Goal: Task Accomplishment & Management: Manage account settings

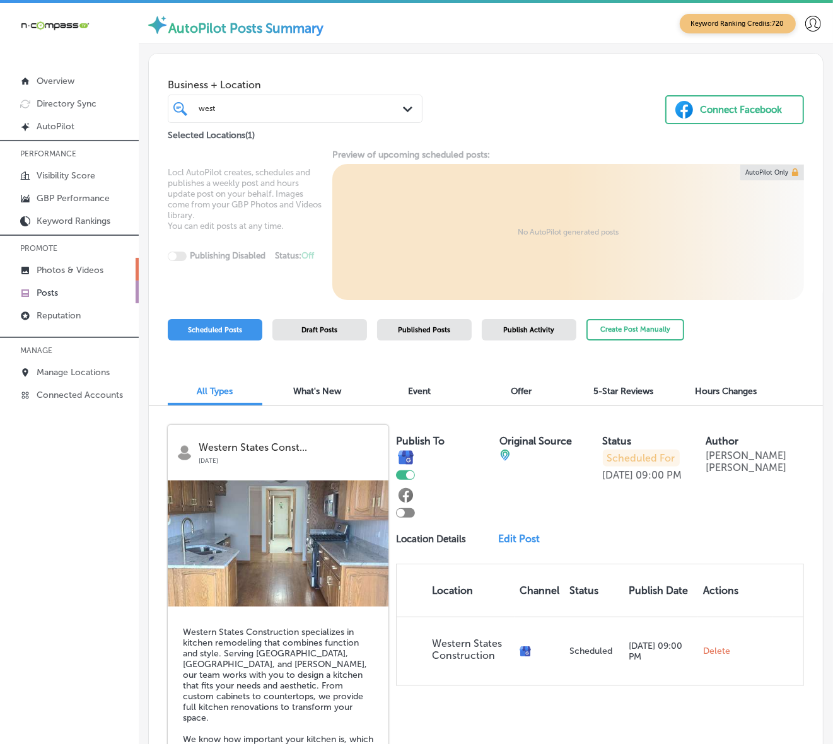
click at [74, 269] on p "Photos & Videos" at bounding box center [70, 270] width 67 height 11
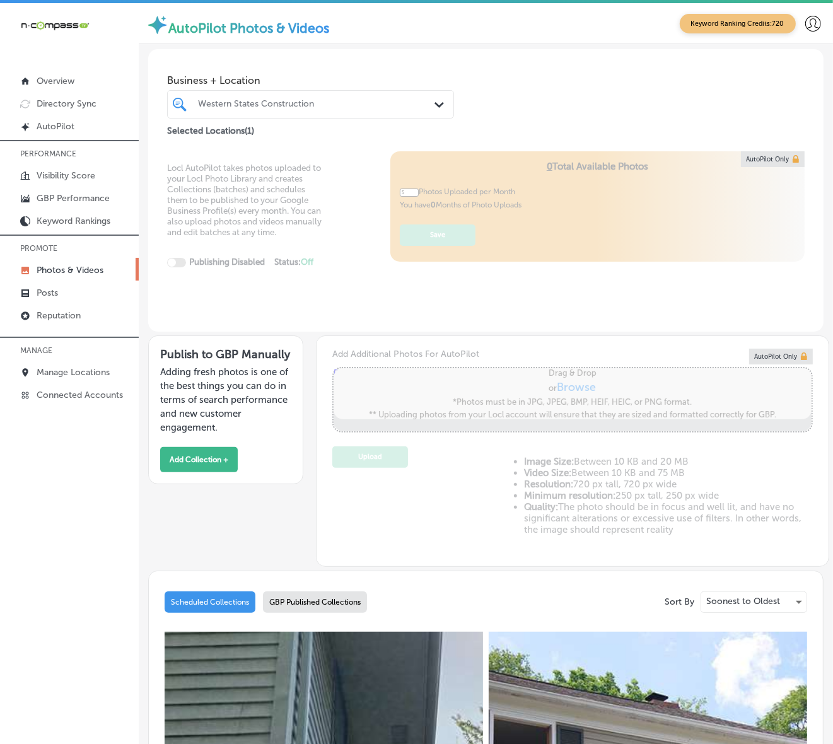
click at [404, 102] on div "Western States Construction" at bounding box center [317, 104] width 238 height 11
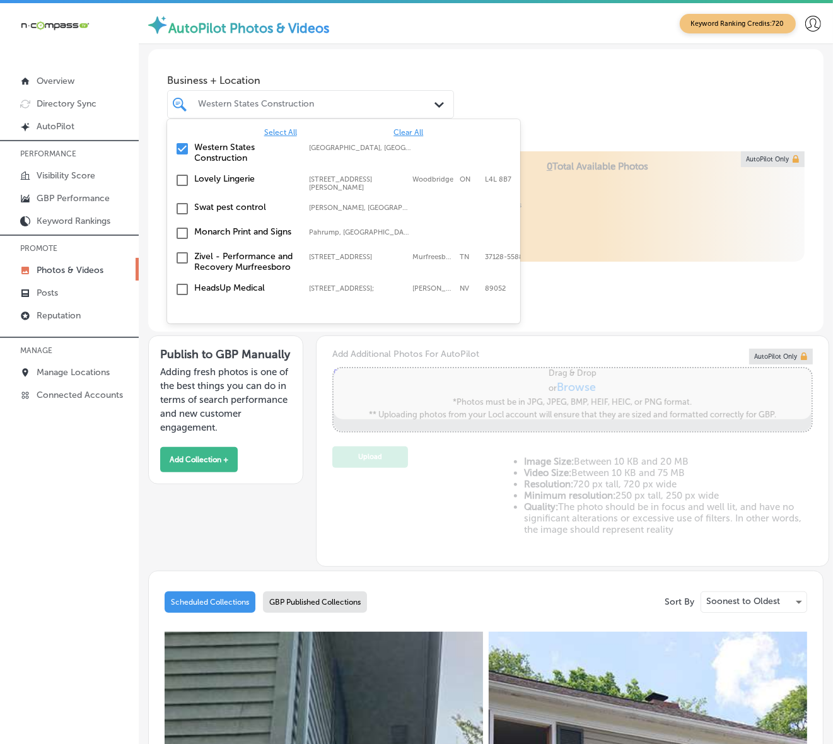
click at [404, 132] on span "Clear All" at bounding box center [409, 132] width 30 height 9
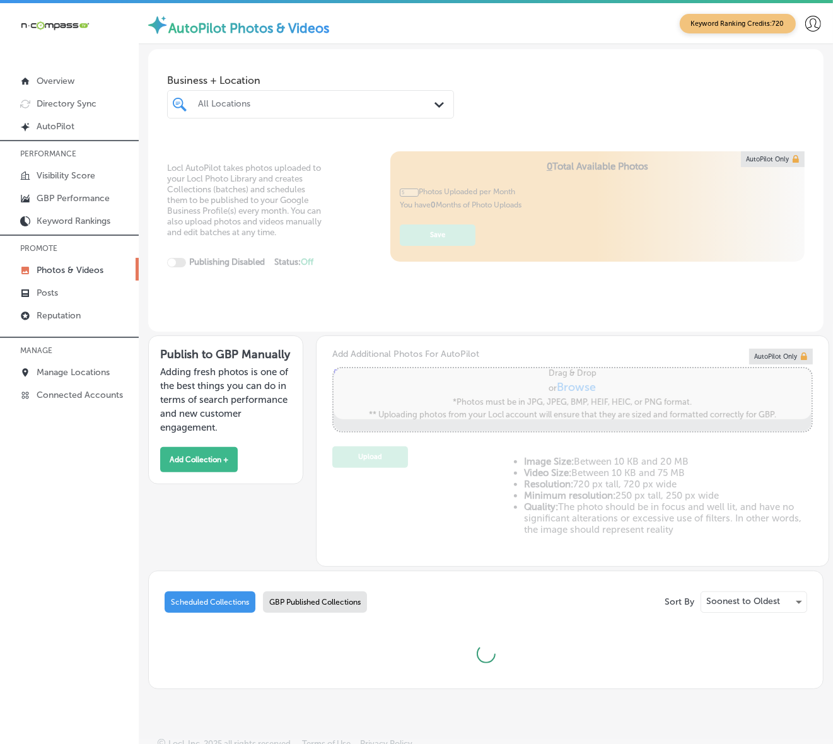
click at [510, 67] on div "Business + Location All Locations Path Created with Sketch." at bounding box center [485, 94] width 675 height 90
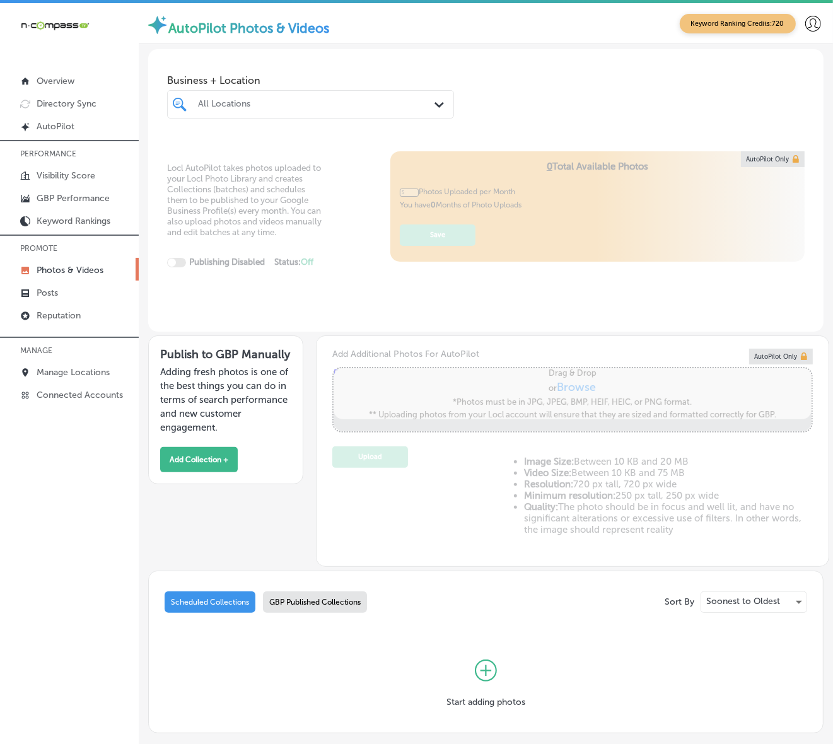
type input "0"
click at [207, 462] on button "Add Collection +" at bounding box center [199, 459] width 78 height 25
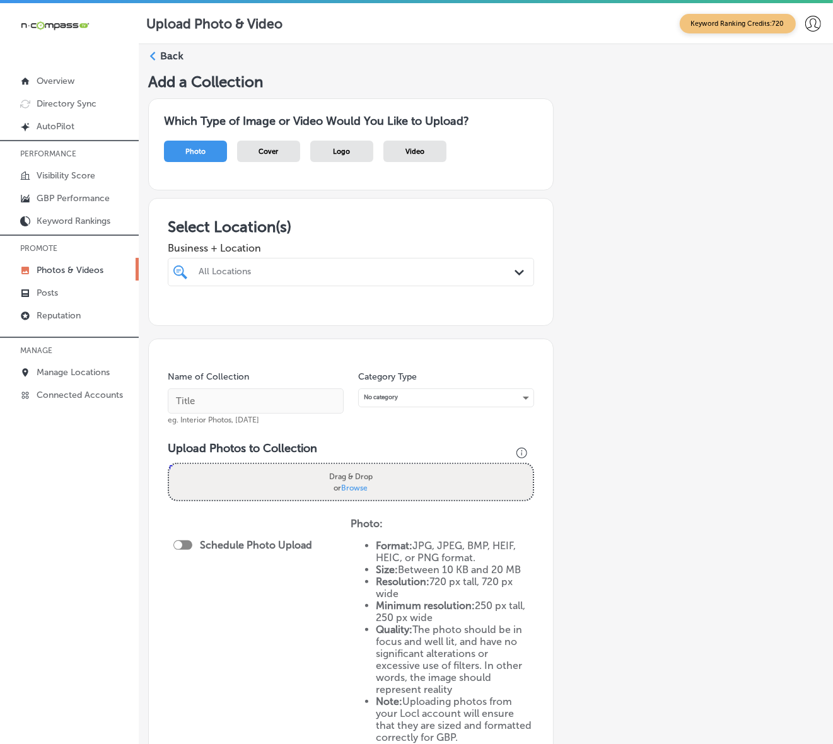
click at [475, 276] on div "All Locations" at bounding box center [357, 272] width 317 height 11
click at [471, 276] on div "All Locations" at bounding box center [357, 272] width 317 height 11
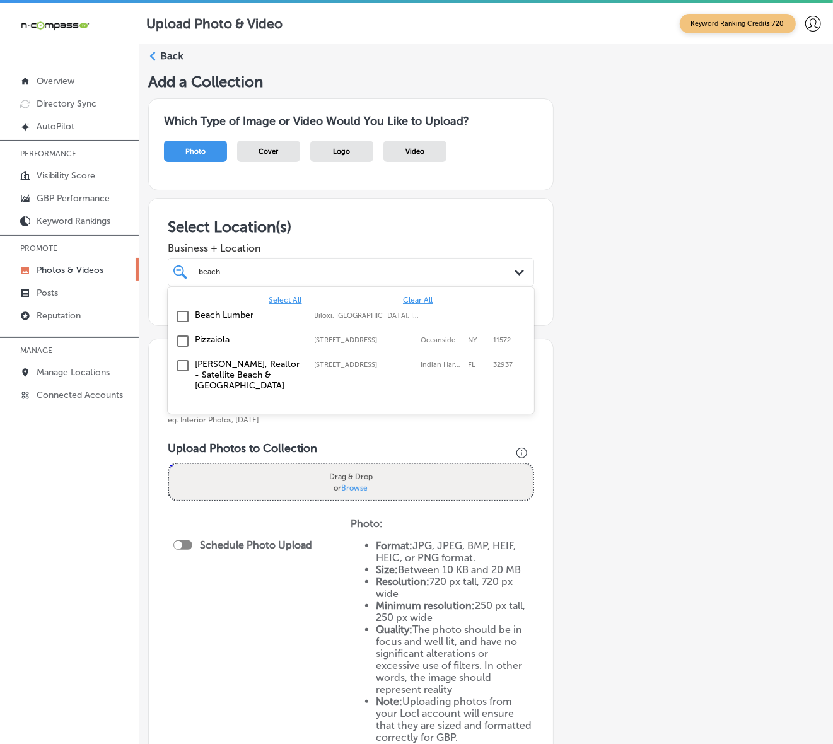
click at [353, 315] on label "Biloxi, [GEOGRAPHIC_DATA], [GEOGRAPHIC_DATA] | [PERSON_NAME], [GEOGRAPHIC_DATA]…" at bounding box center [367, 316] width 106 height 8
type input "beach"
click at [645, 252] on div "Add a Collection Which Type of Image or Video Would You Like to Upload? Photo C…" at bounding box center [485, 453] width 675 height 761
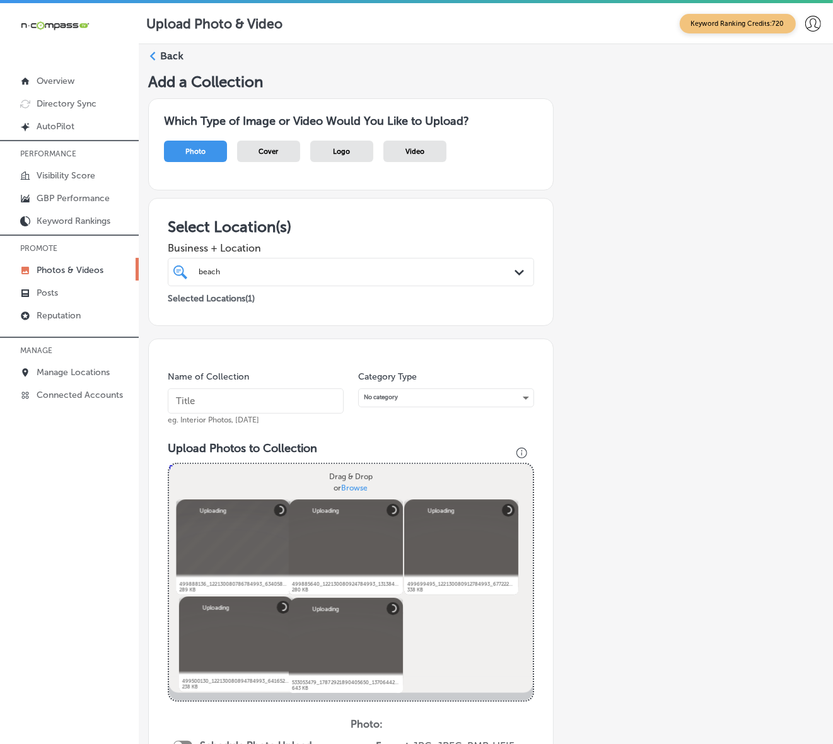
click at [291, 397] on input "text" at bounding box center [256, 400] width 176 height 25
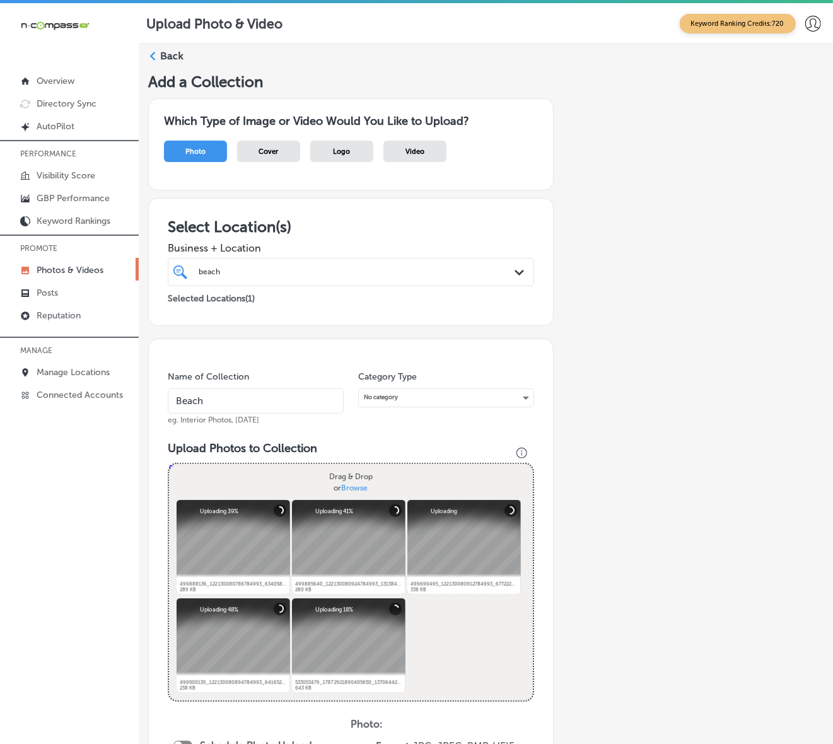
type input "Beach-Lumber"
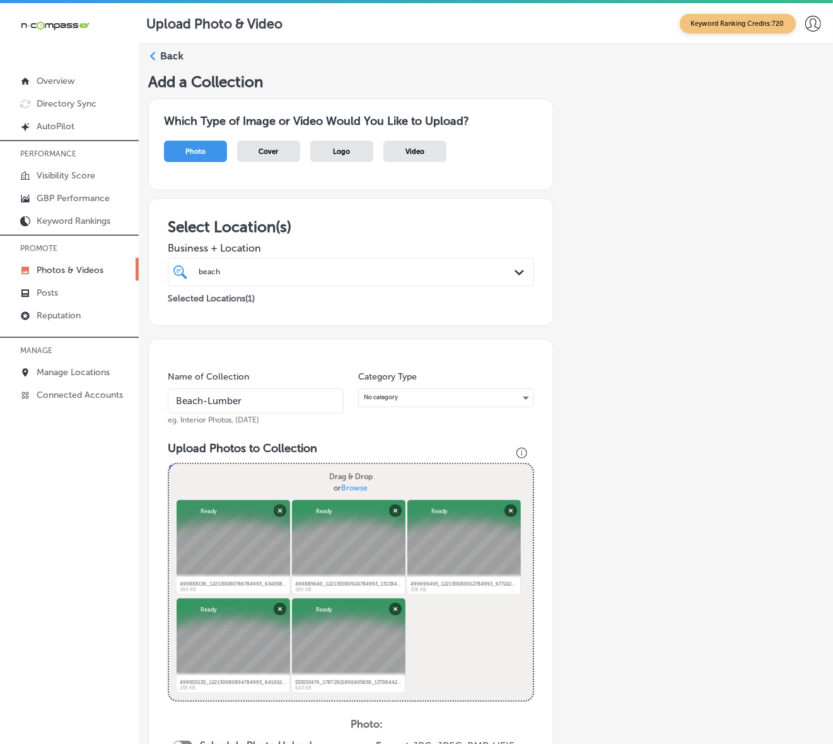
scroll to position [236, 0]
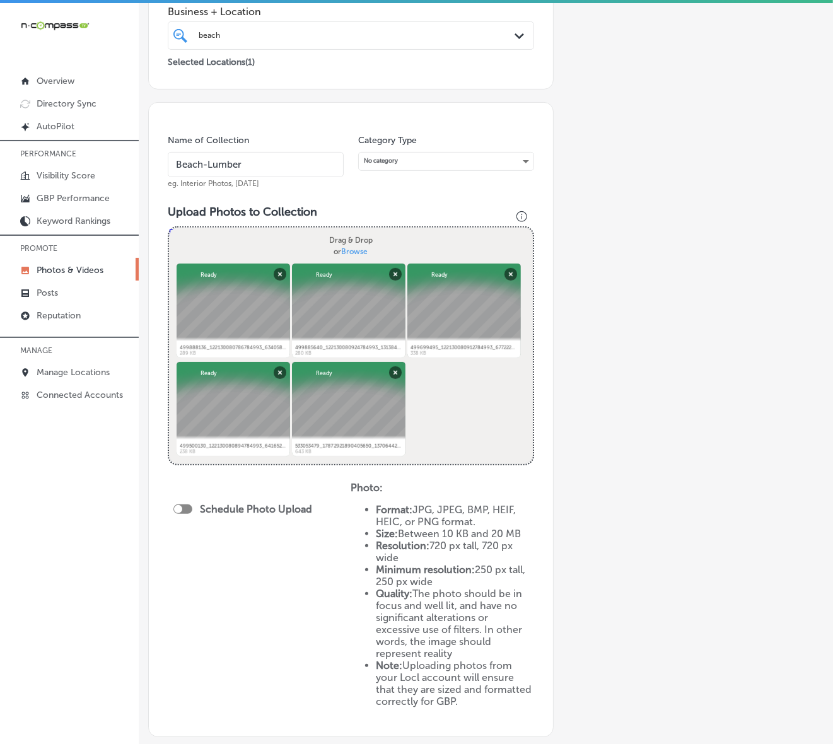
click at [181, 511] on div at bounding box center [182, 509] width 19 height 9
checkbox input "true"
click at [298, 554] on polygon at bounding box center [302, 556] width 9 height 6
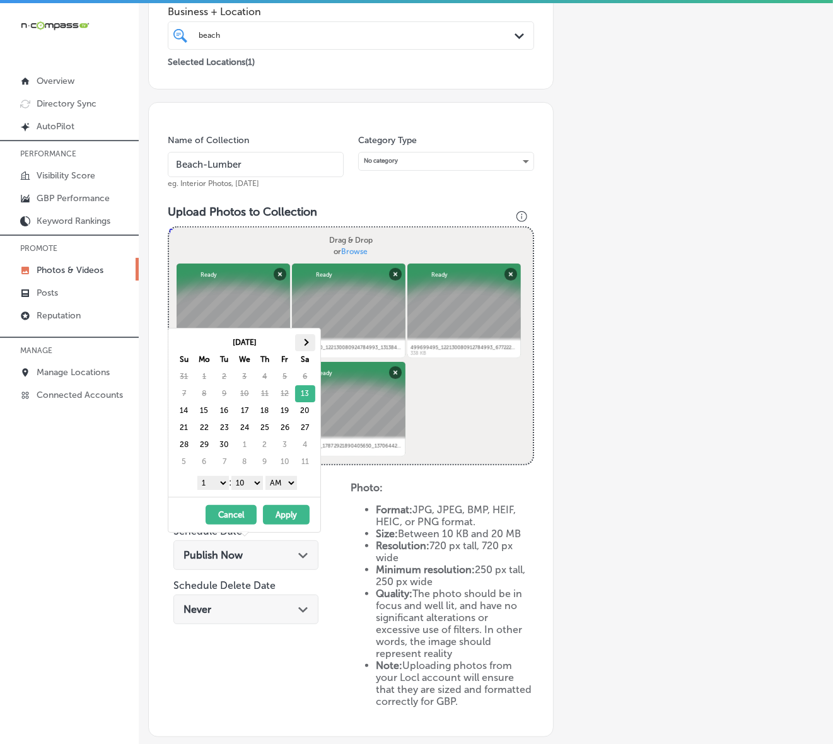
click at [306, 345] on span at bounding box center [304, 342] width 7 height 7
click at [218, 484] on select "1 2 3 4 5 6 7 8 9 10 11 12" at bounding box center [213, 483] width 32 height 14
click at [247, 486] on select "00 10 20 30 40 50" at bounding box center [247, 483] width 32 height 14
drag, startPoint x: 265, startPoint y: 492, endPoint x: 295, endPoint y: 484, distance: 30.6
click at [295, 484] on select "AM PM" at bounding box center [281, 483] width 32 height 14
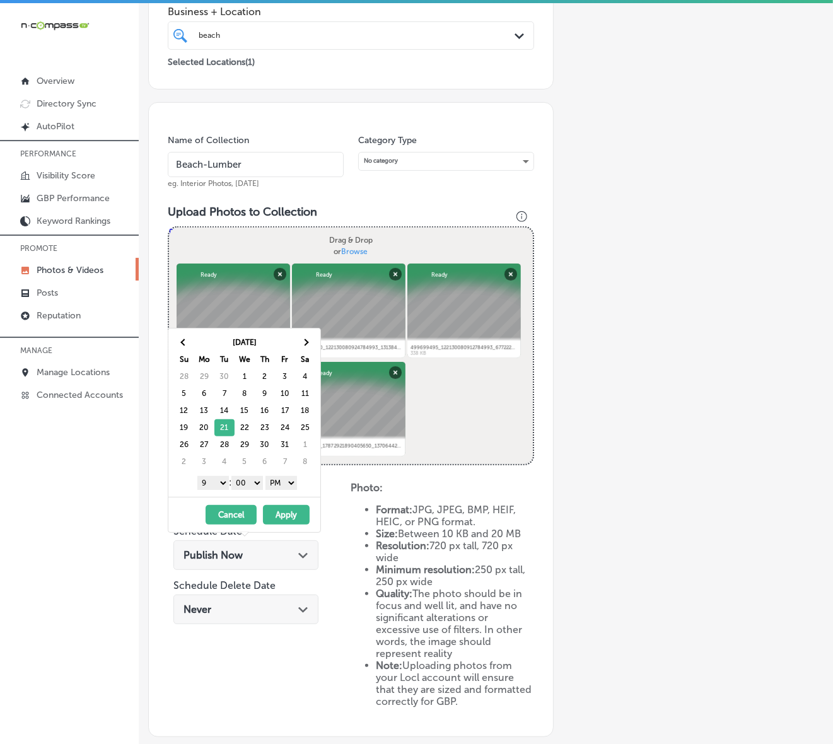
click at [289, 516] on button "Apply" at bounding box center [286, 515] width 47 height 20
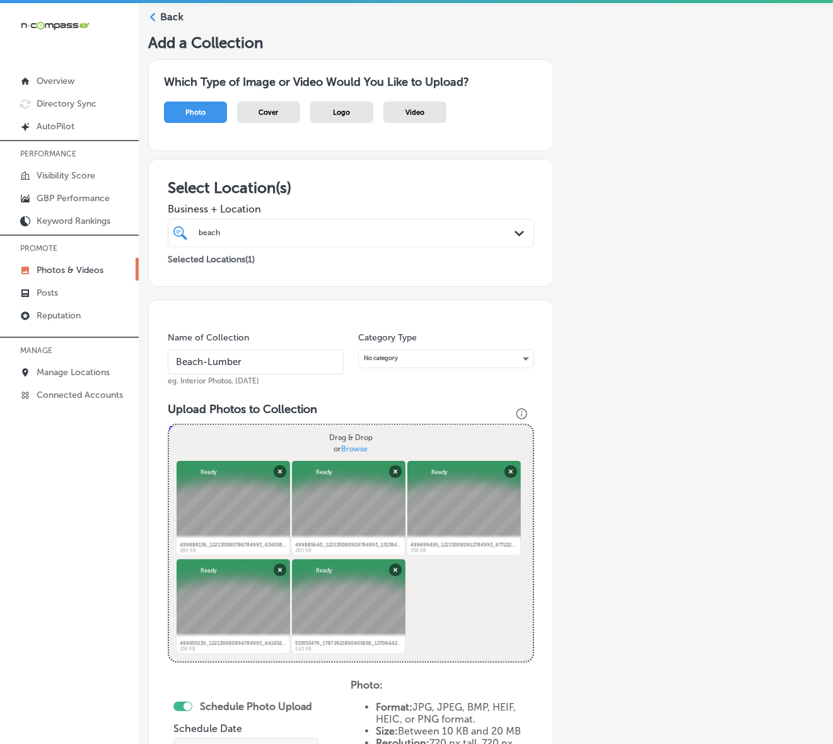
scroll to position [0, 0]
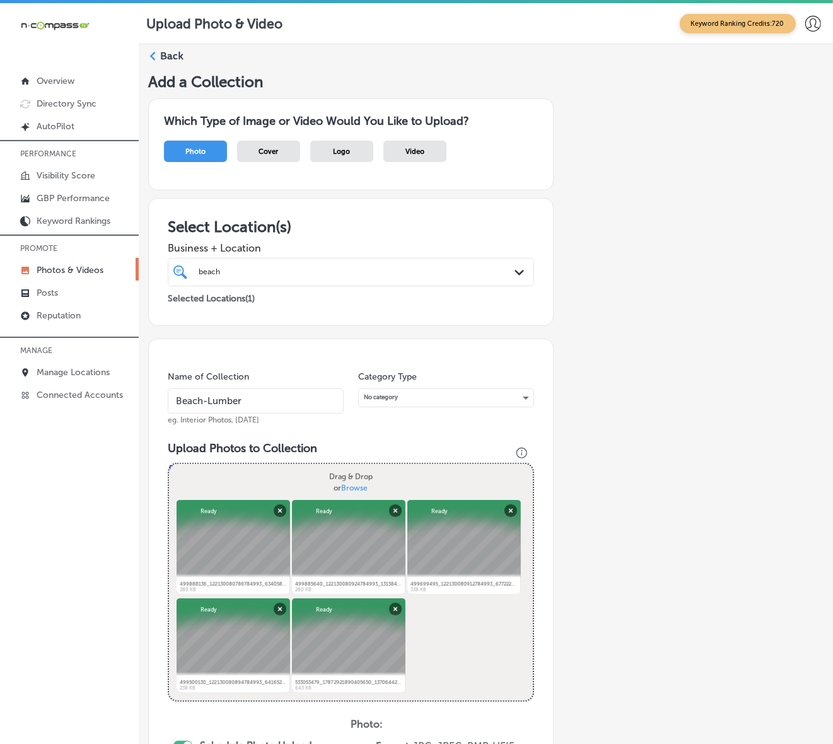
click at [483, 281] on div "[GEOGRAPHIC_DATA] Path Created with Sketch." at bounding box center [351, 272] width 366 height 28
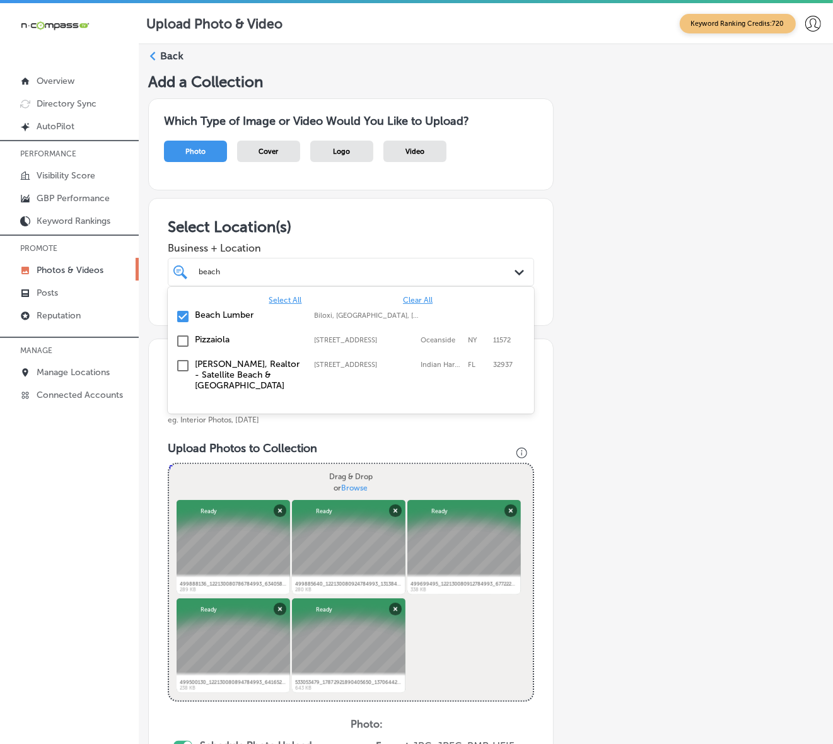
click at [483, 281] on div "[GEOGRAPHIC_DATA] Path Created with Sketch." at bounding box center [351, 272] width 366 height 28
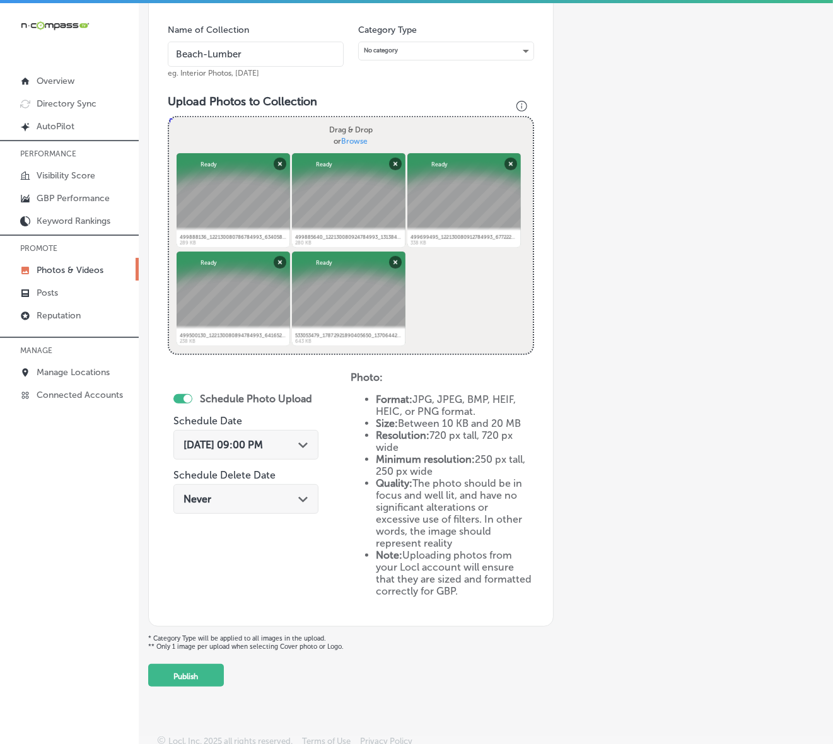
scroll to position [348, 0]
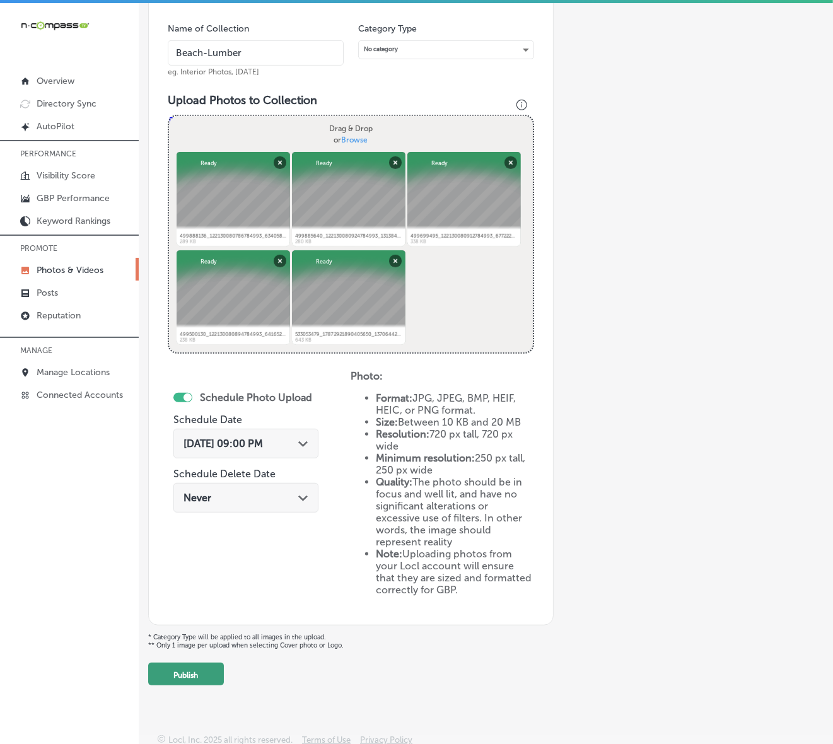
click at [191, 672] on button "Publish" at bounding box center [186, 674] width 76 height 23
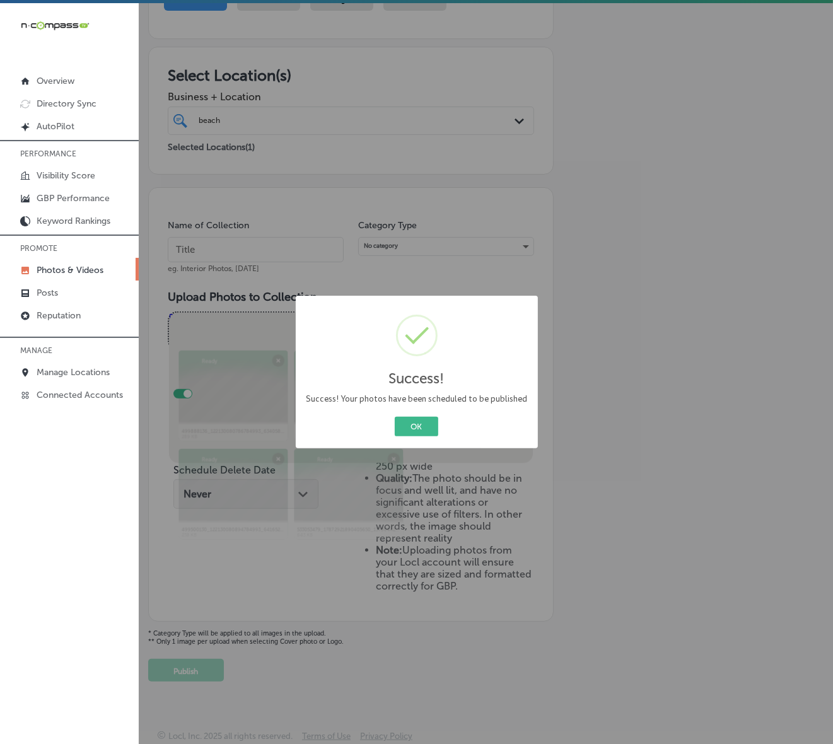
scroll to position [148, 0]
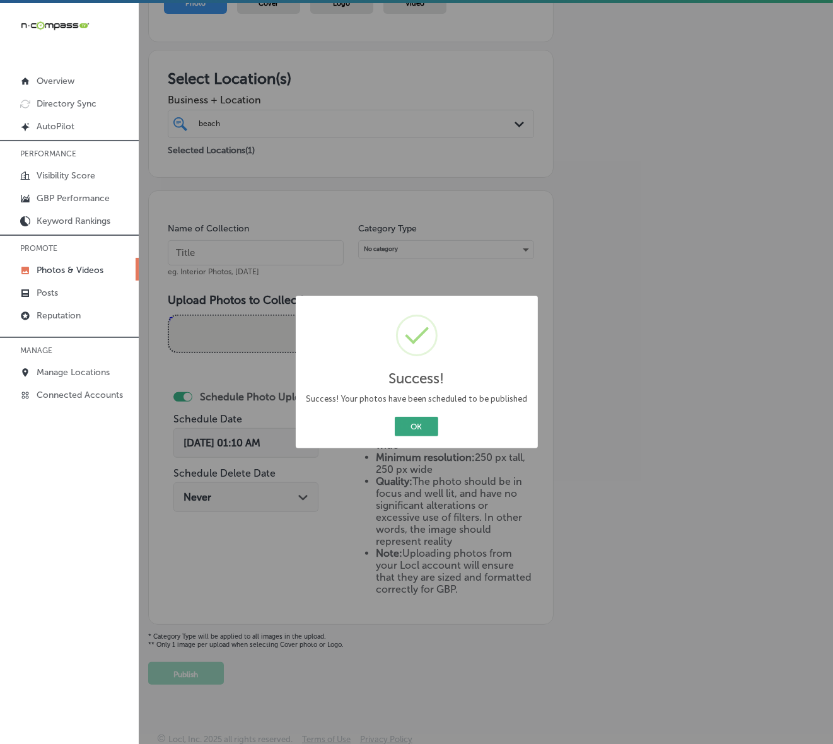
click at [410, 424] on button "OK" at bounding box center [417, 427] width 44 height 20
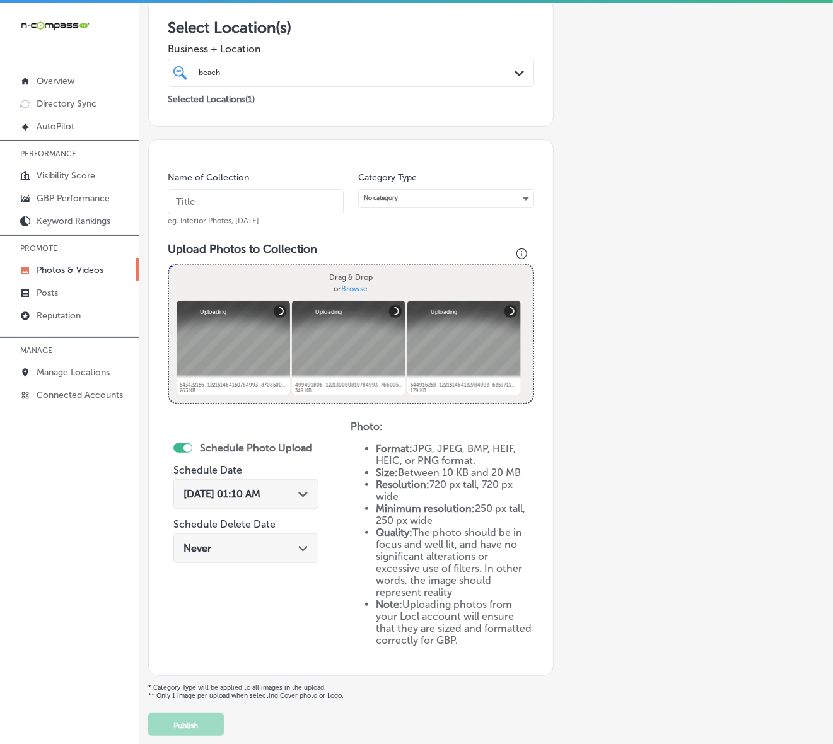
scroll to position [172, 0]
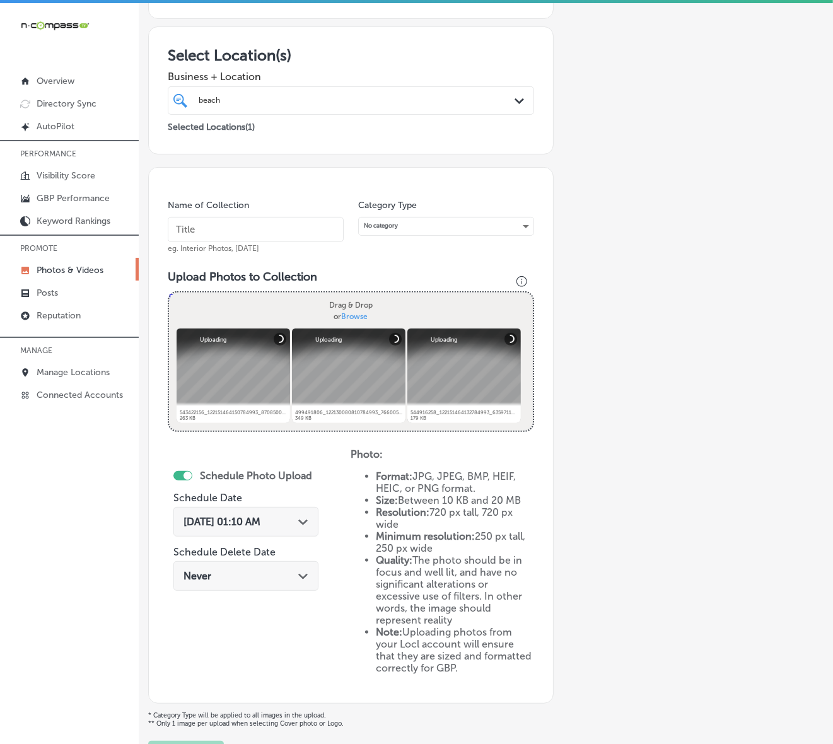
click at [307, 227] on input "text" at bounding box center [256, 229] width 176 height 25
paste input "Check With client Telluride Truffles"
click at [297, 227] on input "Check With client Telluride Truffles" at bounding box center [256, 229] width 176 height 25
click at [296, 227] on input "Check With client Telluride Truffles" at bounding box center [256, 229] width 176 height 25
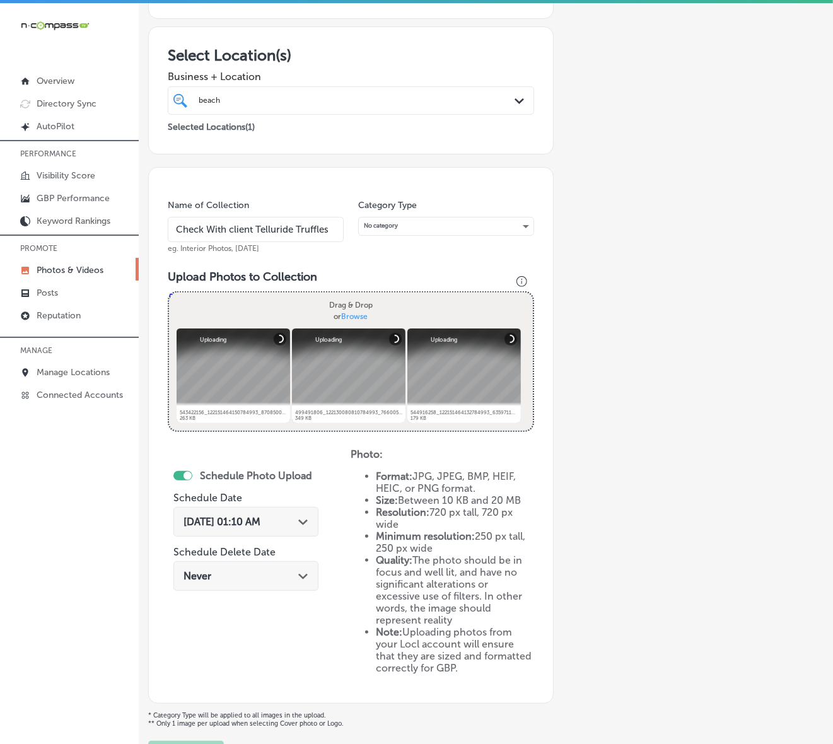
click at [296, 227] on input "Check With client Telluride Truffles" at bounding box center [256, 229] width 176 height 25
type input "Beach-Lumber"
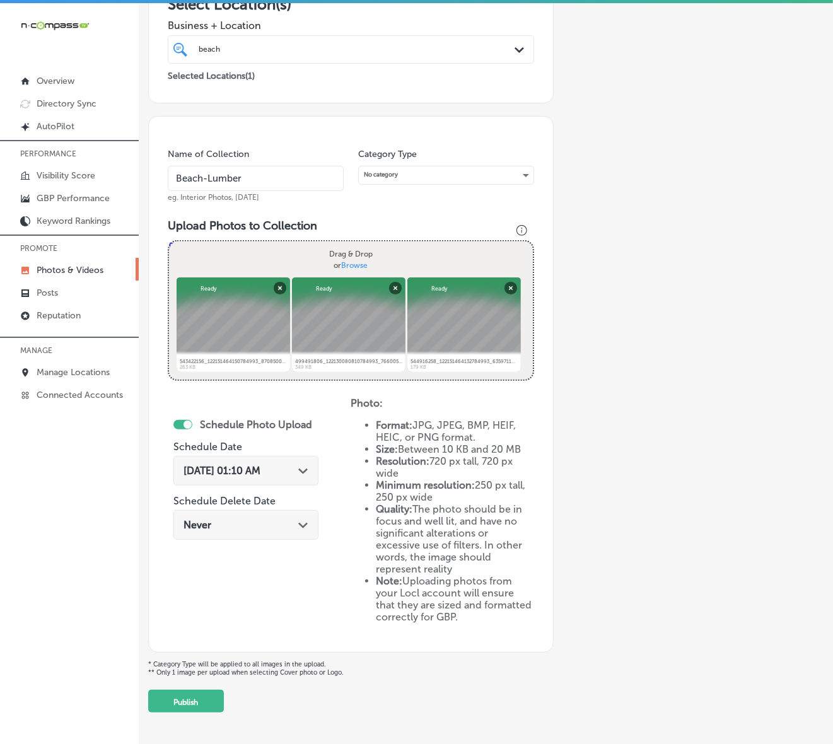
scroll to position [250, 0]
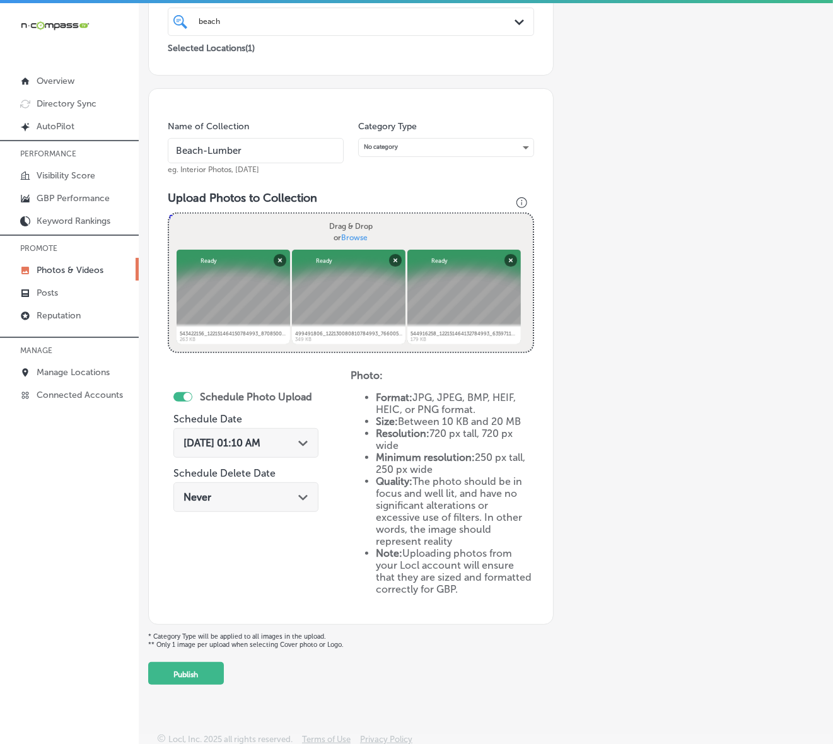
click at [298, 442] on div "[DATE] 01:10 AM Path Created with Sketch." at bounding box center [246, 443] width 125 height 12
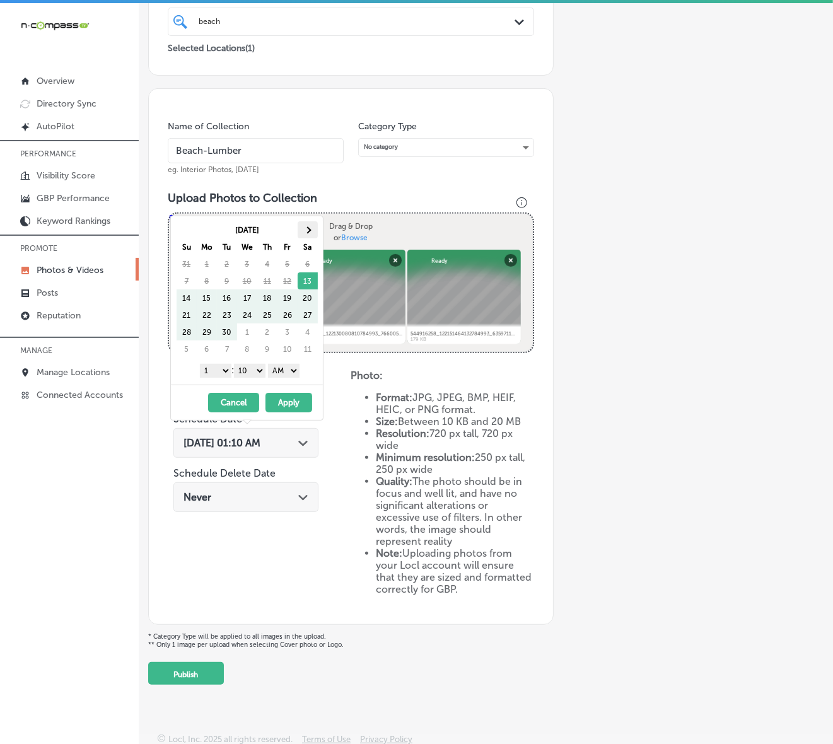
click at [310, 226] on th at bounding box center [308, 229] width 20 height 17
click at [218, 373] on select "1 2 3 4 5 6 7 8 9 10 11 12" at bounding box center [216, 371] width 32 height 14
click at [250, 372] on select "00 10 20 30 40 50" at bounding box center [250, 371] width 32 height 14
click at [288, 373] on select "AM PM" at bounding box center [284, 371] width 32 height 14
click at [289, 404] on button "Apply" at bounding box center [288, 403] width 47 height 20
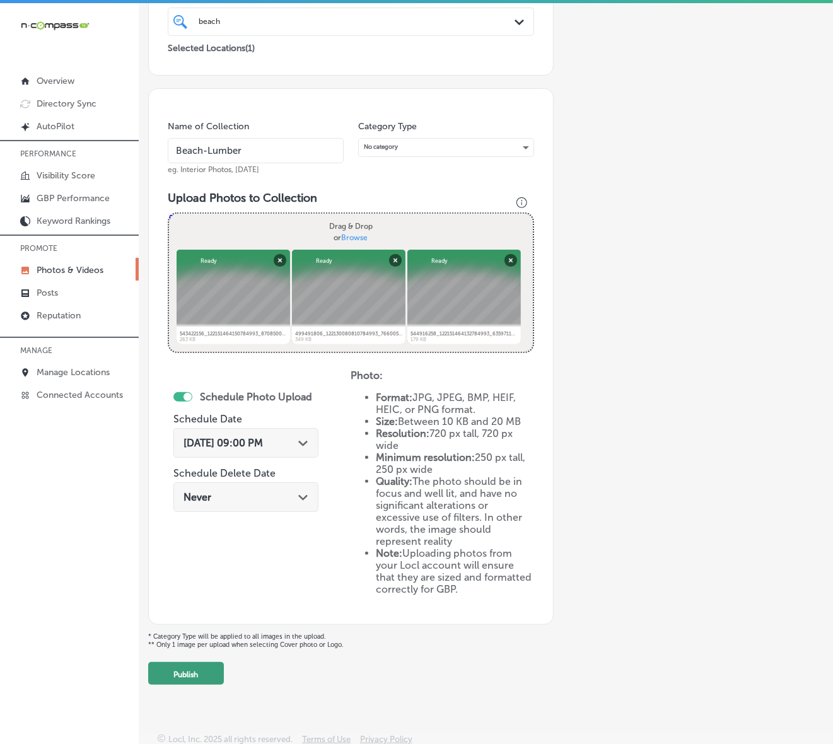
click at [191, 672] on button "Publish" at bounding box center [186, 673] width 76 height 23
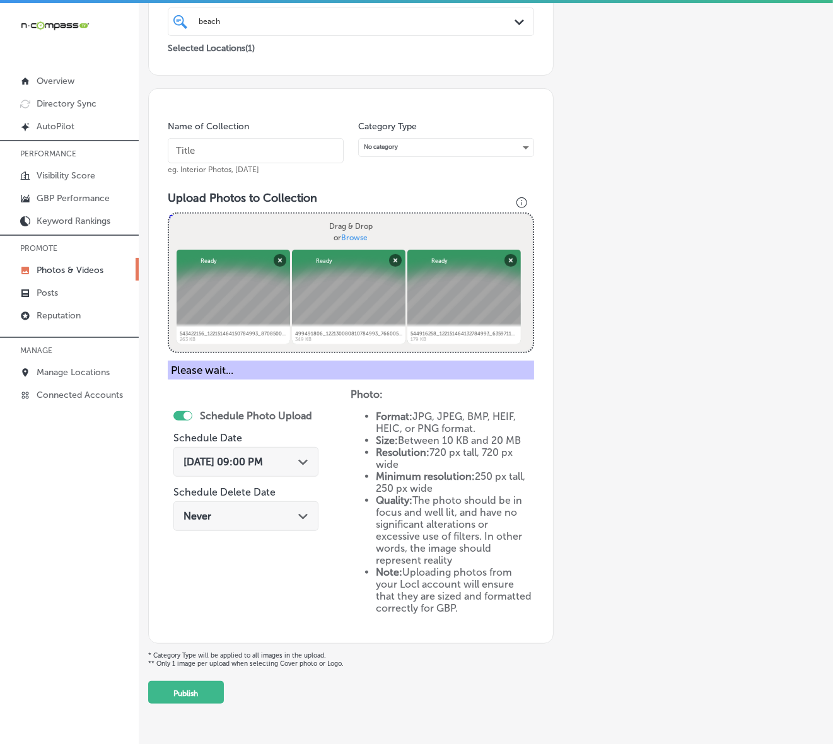
scroll to position [148, 0]
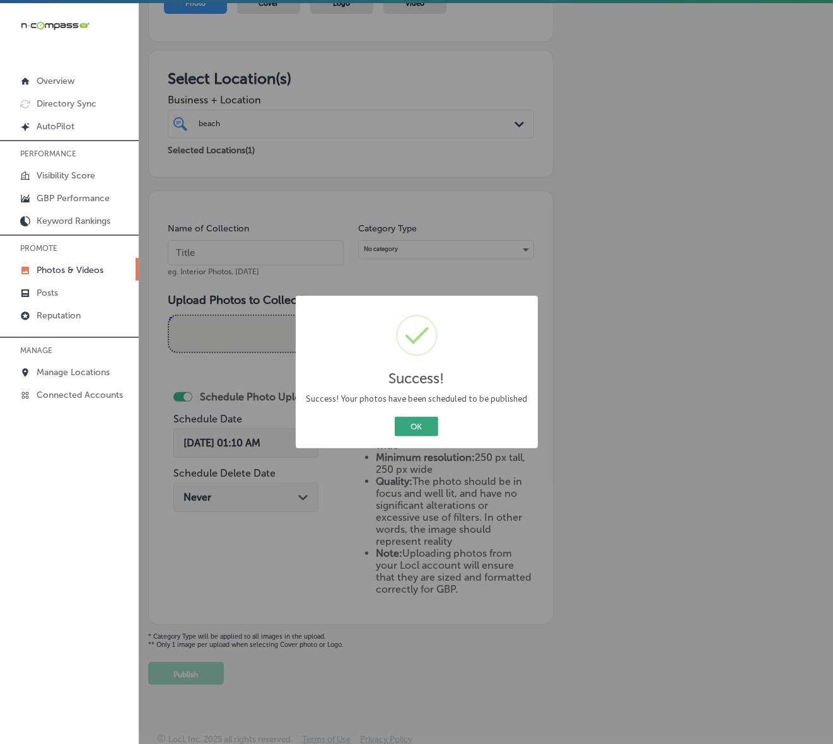
click at [404, 426] on button "OK" at bounding box center [417, 427] width 44 height 20
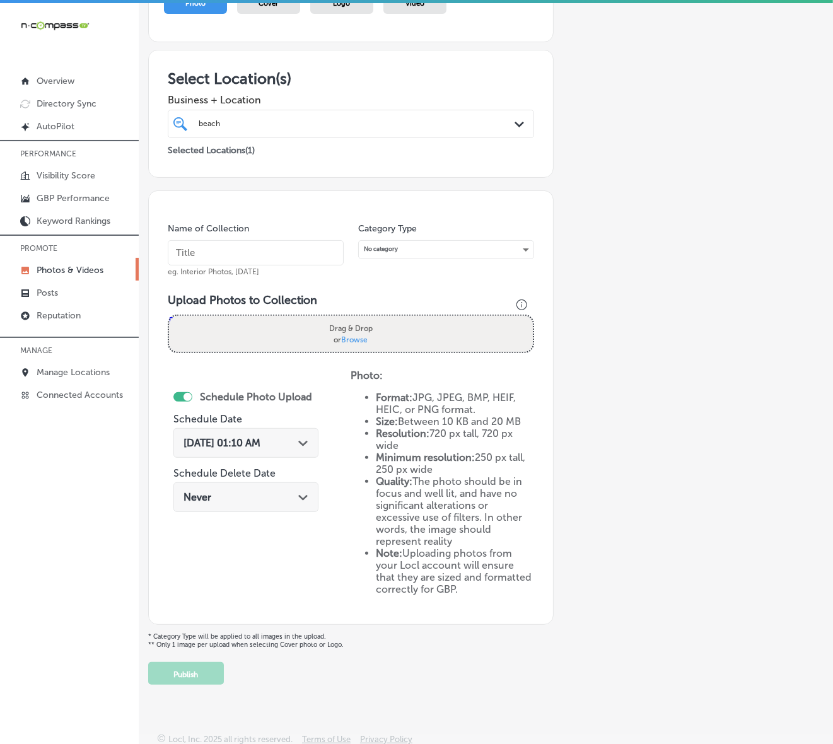
click at [288, 249] on input "text" at bounding box center [256, 252] width 176 height 25
type input "Beach-Lumber"
click at [268, 249] on input "Beach-Lumber" at bounding box center [256, 252] width 176 height 25
click at [268, 248] on input "Beach-Lumber" at bounding box center [256, 252] width 176 height 25
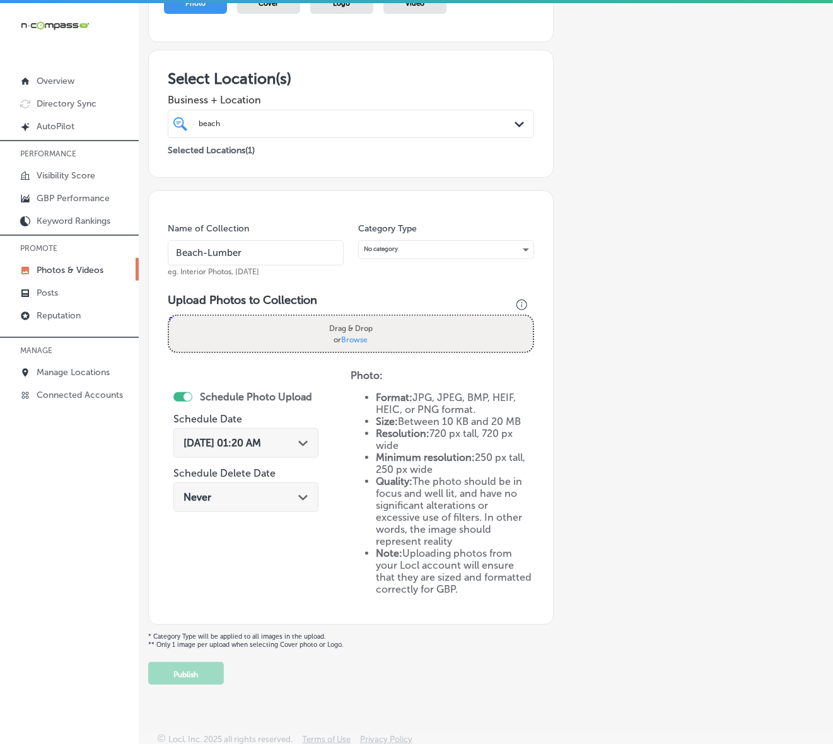
click at [661, 262] on div "Add a Collection Which Type of Image or Video Would You Like to Upload? Photo C…" at bounding box center [485, 304] width 675 height 761
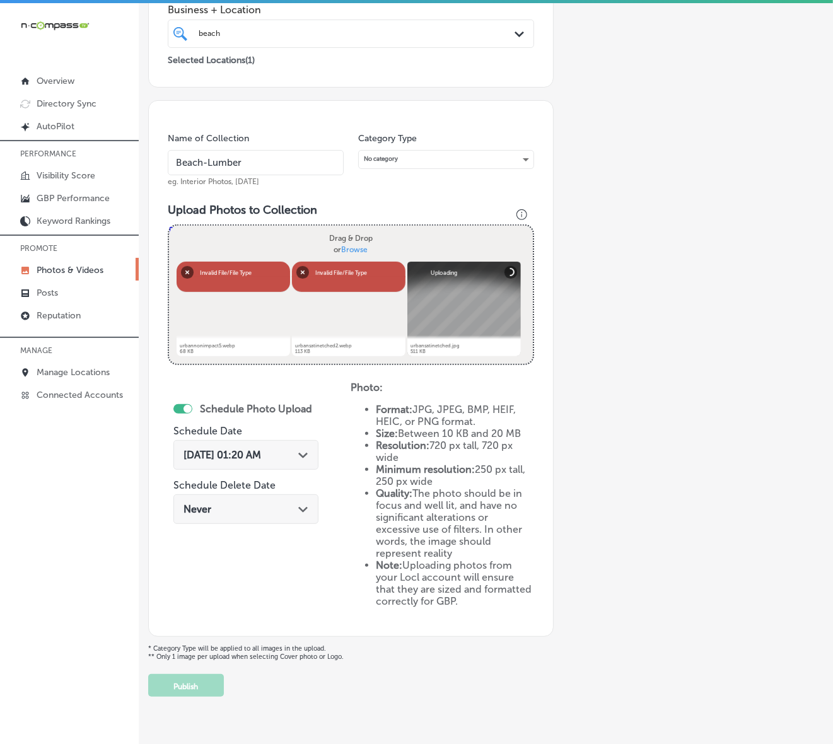
scroll to position [250, 0]
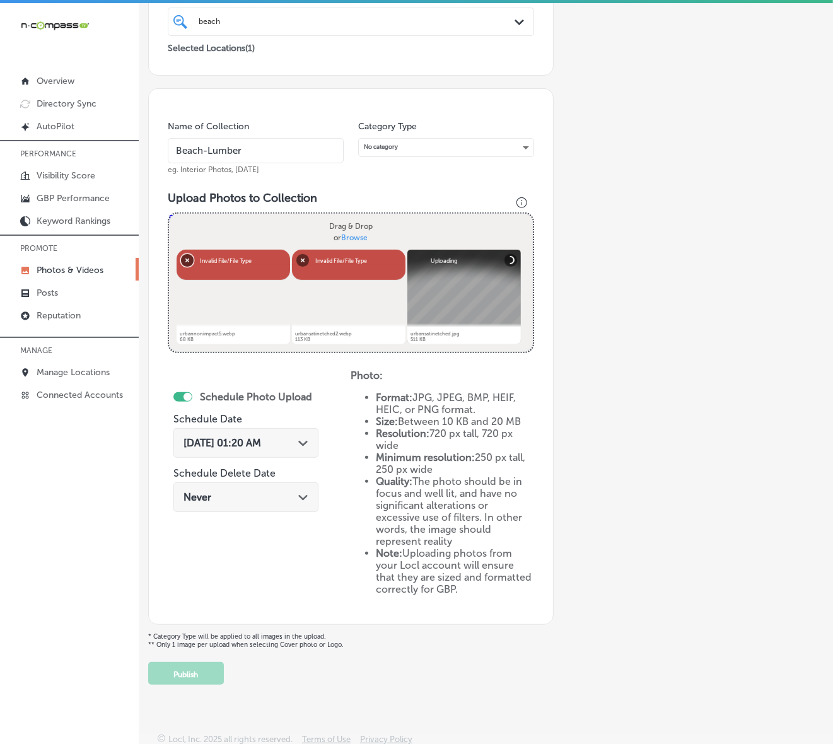
click at [181, 259] on button "Remove" at bounding box center [187, 260] width 13 height 13
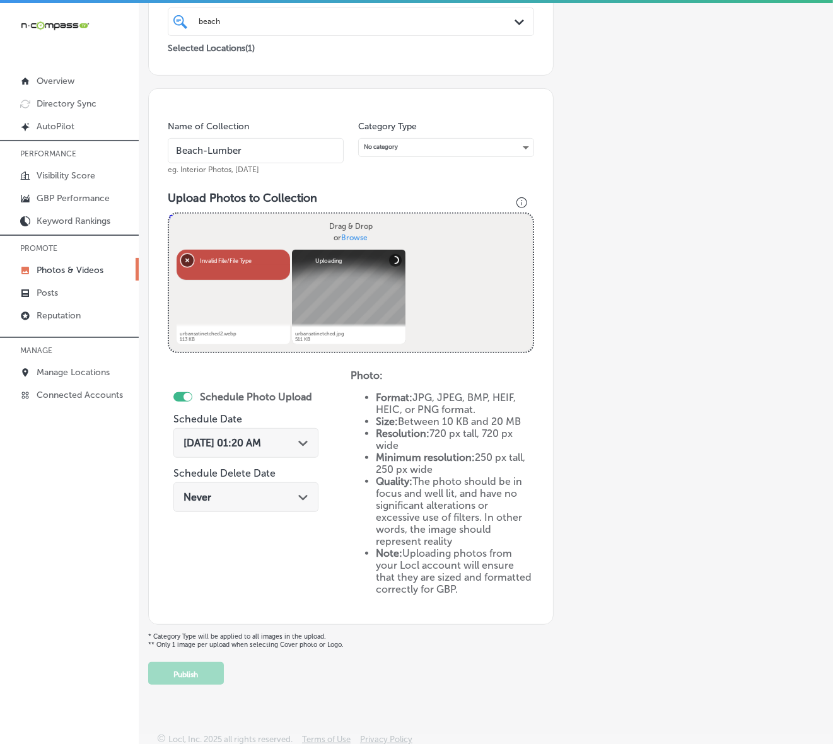
click at [181, 259] on button "Remove" at bounding box center [187, 260] width 13 height 13
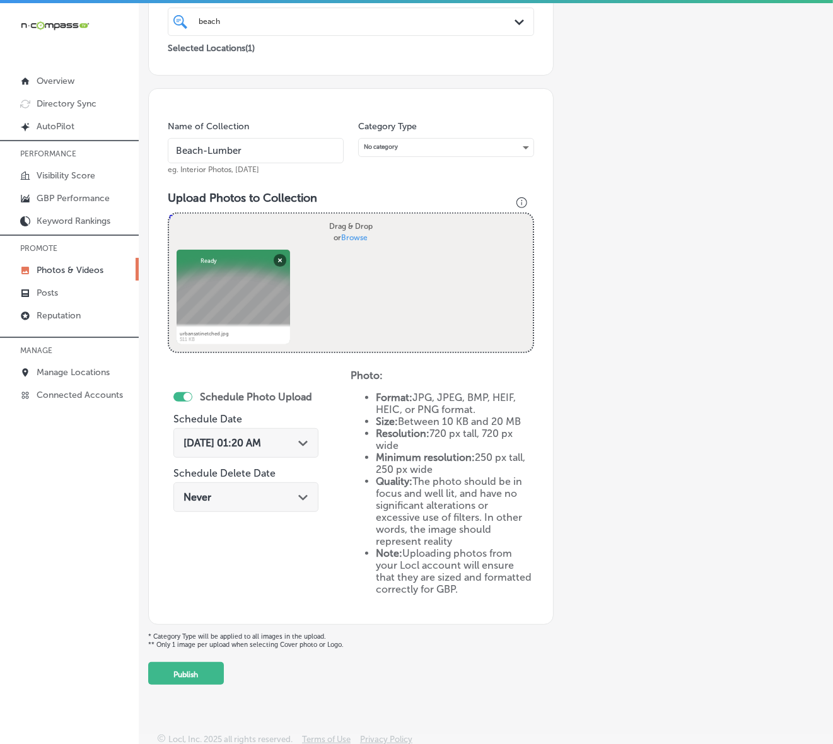
click at [354, 236] on span "Browse" at bounding box center [354, 237] width 26 height 9
click at [354, 218] on input "Drag & Drop or Browse" at bounding box center [351, 216] width 364 height 4
type input "C:\fakepath\Screenshot [DATE] 005718.png"
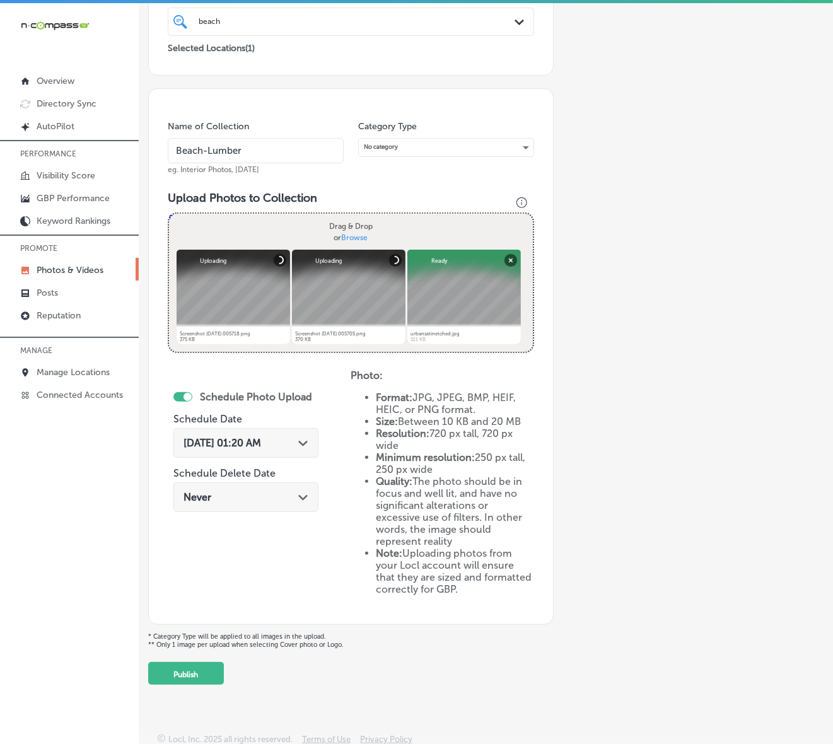
click at [306, 441] on icon "Path Created with Sketch." at bounding box center [302, 444] width 9 height 6
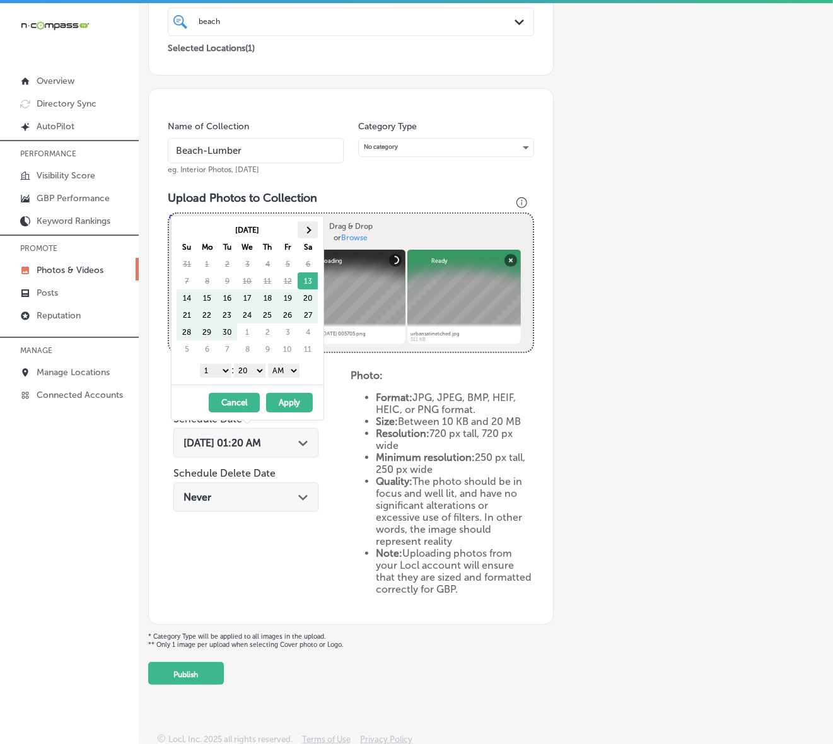
click at [309, 231] on span at bounding box center [308, 229] width 7 height 7
click at [218, 371] on select "1 2 3 4 5 6 7 8 9 10 11 12" at bounding box center [216, 371] width 32 height 14
click at [251, 373] on select "00 10 20 30 40 50" at bounding box center [250, 371] width 32 height 14
click at [285, 370] on select "AM PM" at bounding box center [284, 371] width 32 height 14
click at [283, 401] on button "Apply" at bounding box center [289, 403] width 47 height 20
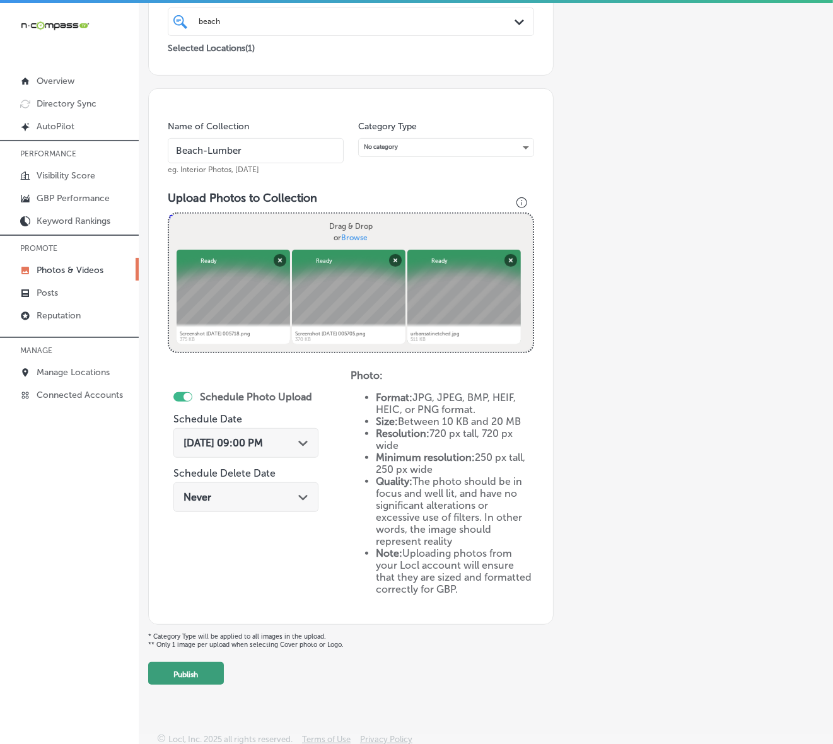
click at [187, 672] on button "Publish" at bounding box center [186, 673] width 76 height 23
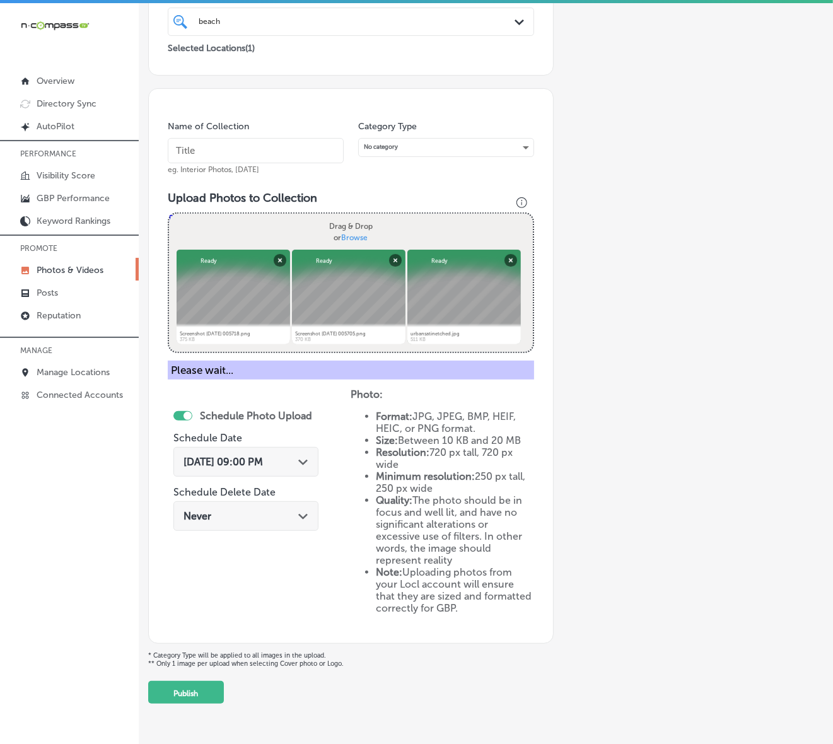
scroll to position [148, 0]
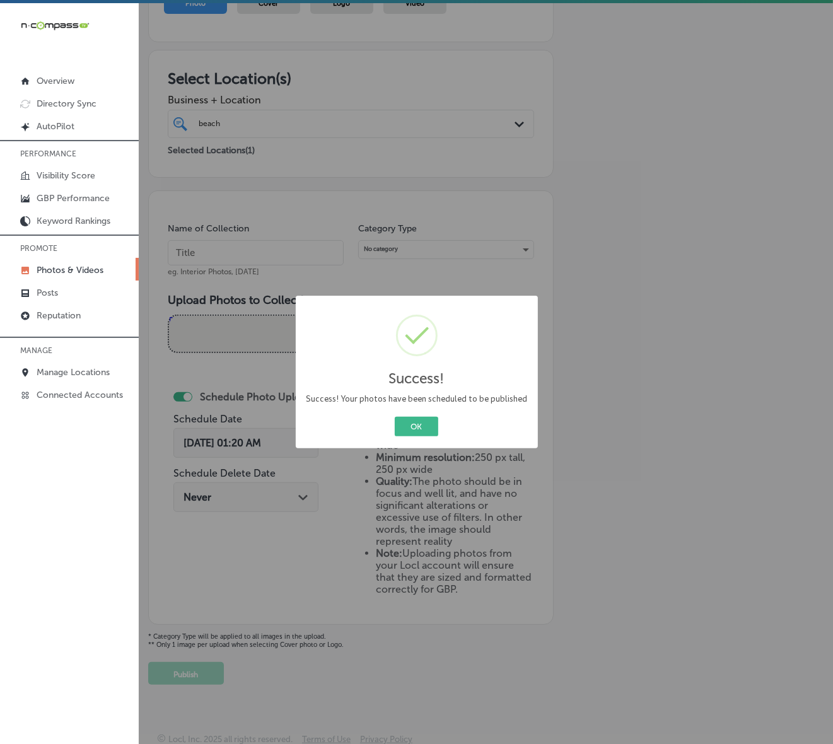
click at [395, 417] on button "OK" at bounding box center [417, 427] width 44 height 20
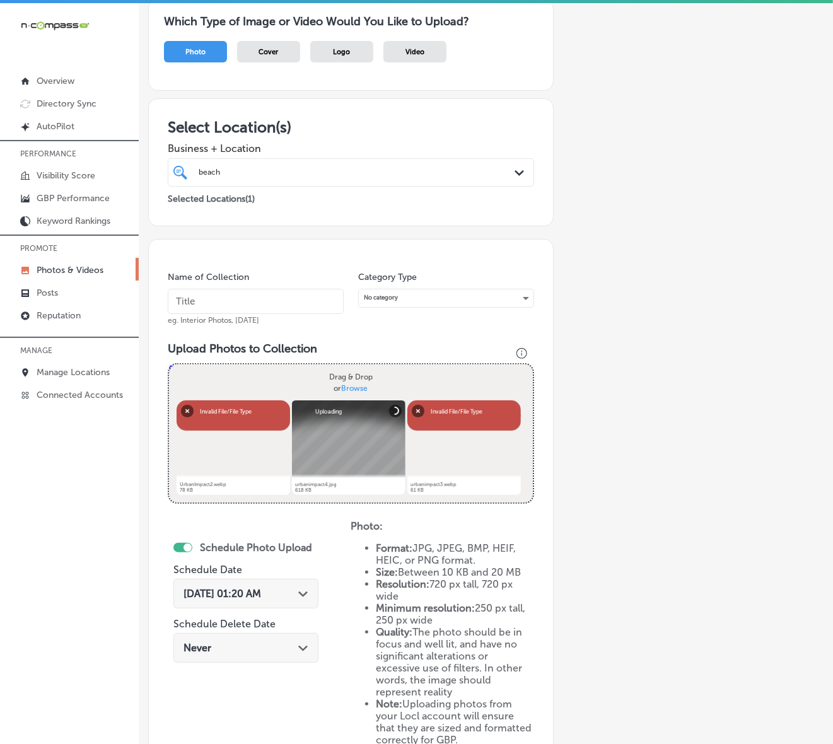
scroll to position [93, 0]
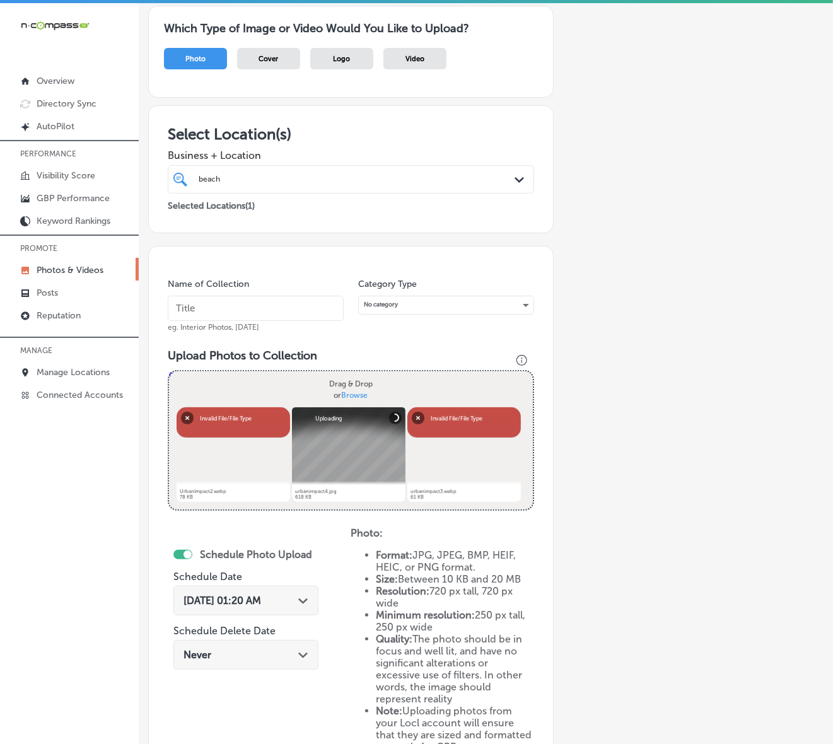
click at [292, 310] on input "text" at bounding box center [256, 308] width 176 height 25
click at [303, 301] on input "text" at bounding box center [256, 308] width 176 height 25
paste input "B"
click at [272, 310] on input "text" at bounding box center [256, 308] width 176 height 25
type input "Beach-Lumber"
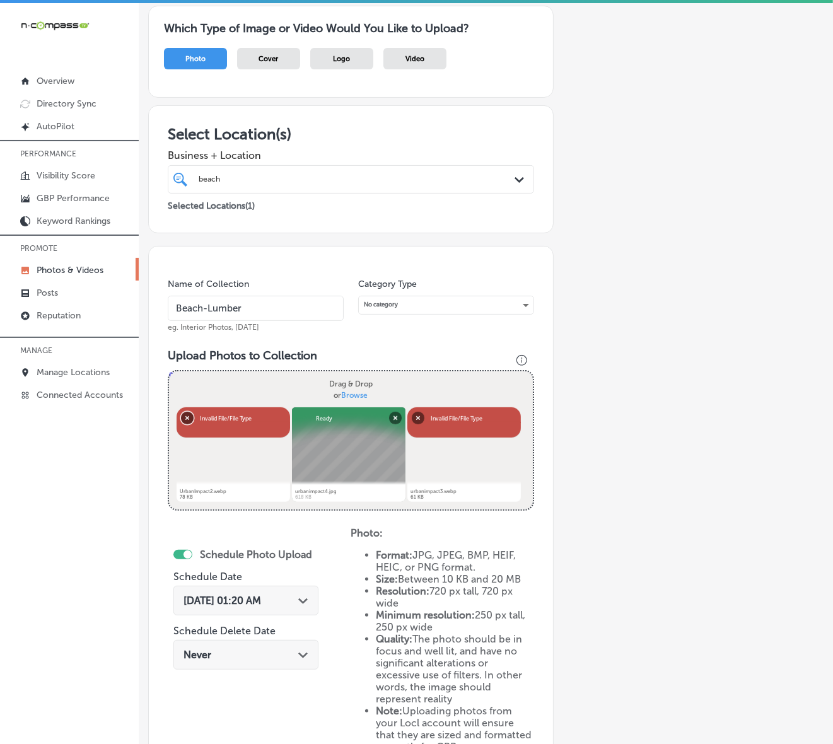
click at [183, 421] on button "Remove" at bounding box center [187, 417] width 13 height 13
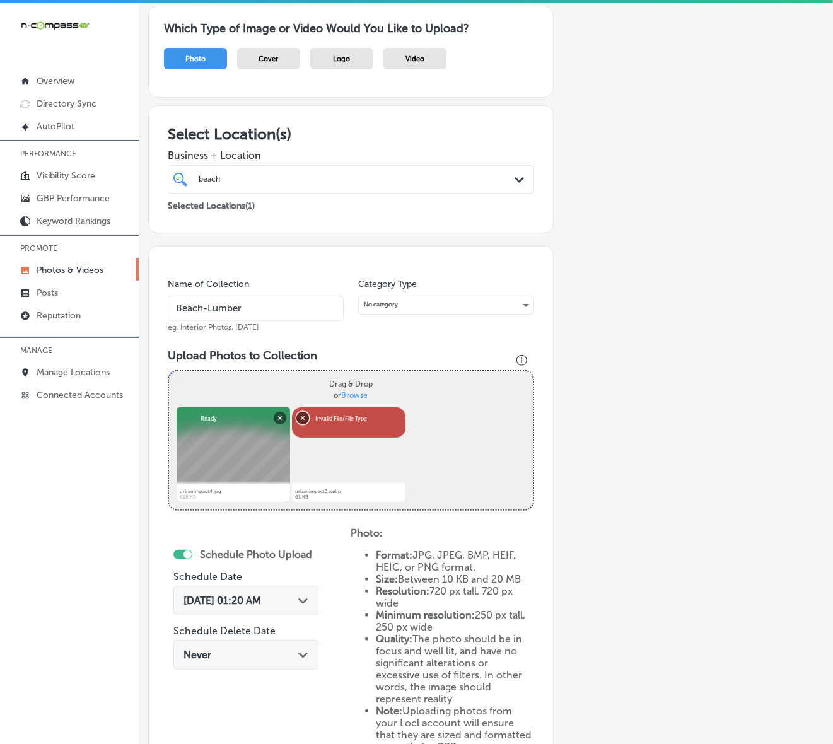
click at [301, 414] on button "Remove" at bounding box center [302, 417] width 13 height 13
click at [357, 395] on span "Browse" at bounding box center [354, 394] width 26 height 9
click at [357, 375] on input "Drag & Drop or Browse" at bounding box center [351, 373] width 364 height 4
click at [354, 391] on span "Browse" at bounding box center [354, 394] width 26 height 9
click at [354, 375] on input "Drag & Drop or Browse" at bounding box center [351, 373] width 364 height 4
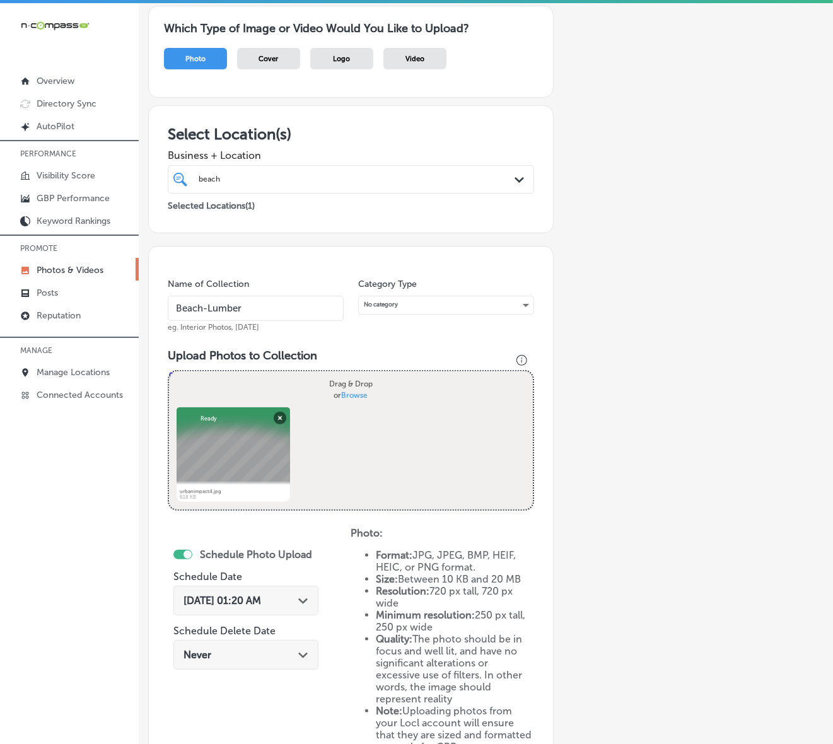
click at [351, 392] on span "Browse" at bounding box center [354, 394] width 26 height 9
click at [351, 375] on input "Drag & Drop or Browse" at bounding box center [351, 373] width 364 height 4
type input "C:\fakepath\Screenshot [DATE] 010107.png"
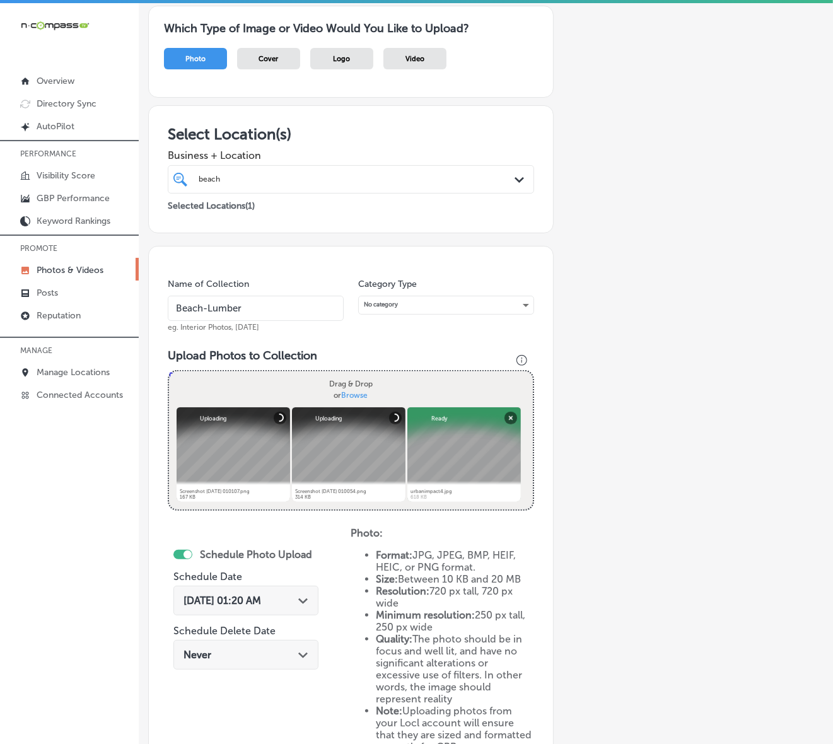
click at [305, 602] on icon "Path Created with Sketch." at bounding box center [302, 601] width 9 height 6
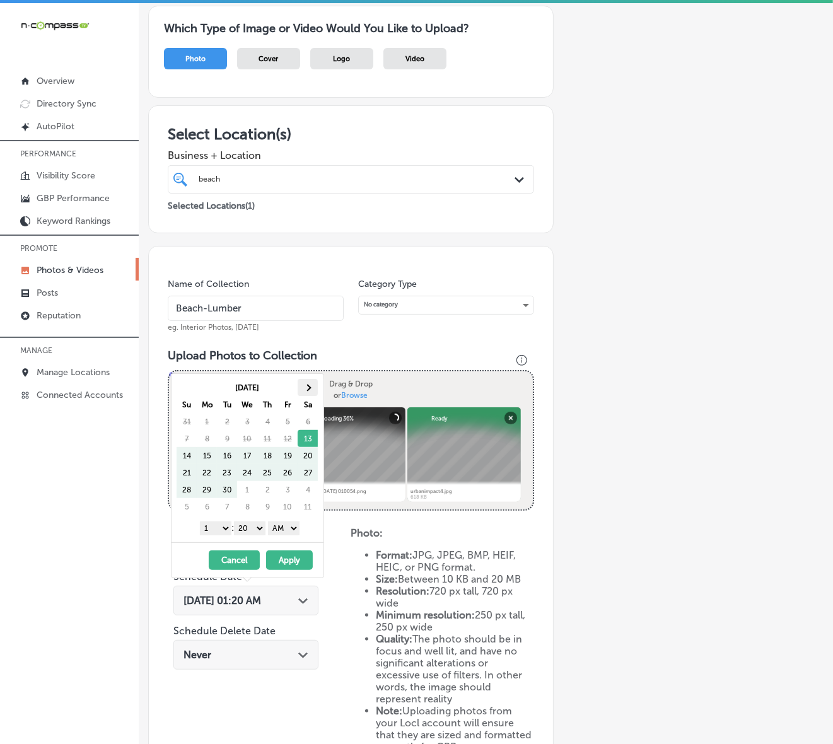
click at [313, 386] on th at bounding box center [308, 387] width 20 height 17
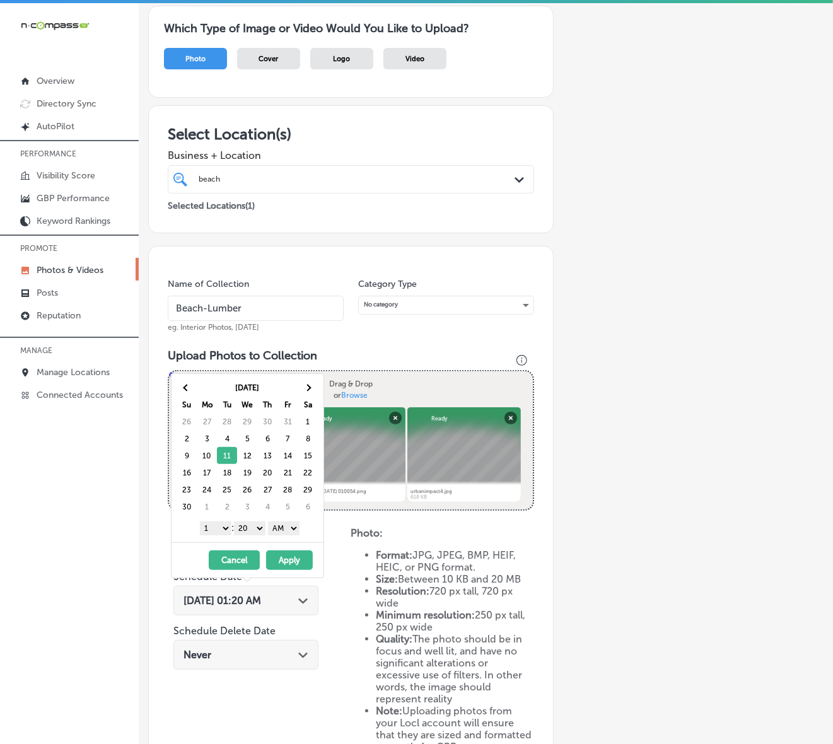
click at [221, 530] on select "1 2 3 4 5 6 7 8 9 10 11 12" at bounding box center [216, 529] width 32 height 14
click at [254, 530] on select "00 10 20 30 40 50" at bounding box center [250, 529] width 32 height 14
click at [296, 530] on select "AM PM" at bounding box center [284, 529] width 32 height 14
click at [289, 559] on button "Apply" at bounding box center [289, 561] width 47 height 20
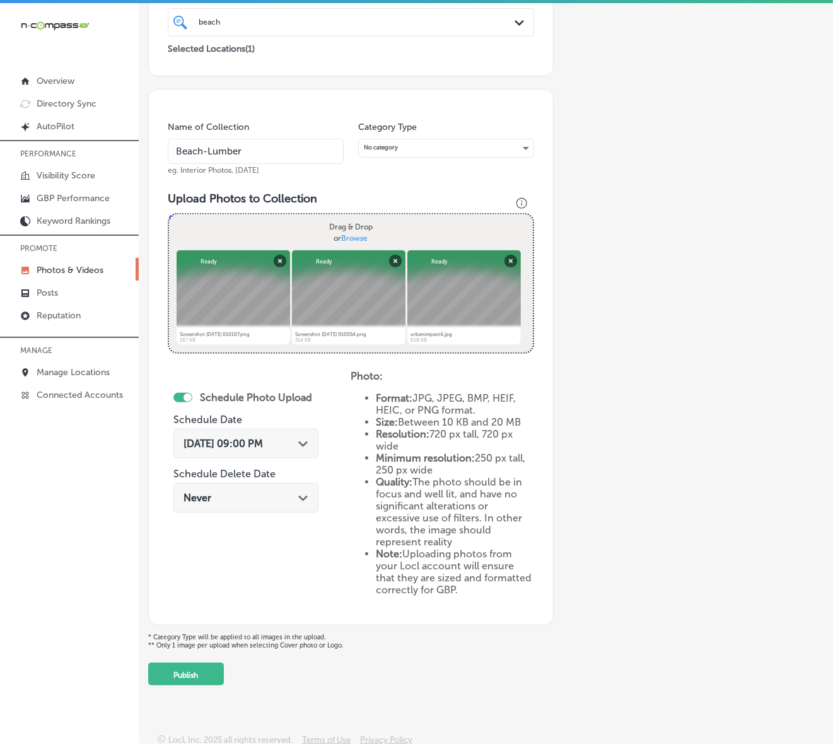
scroll to position [250, 0]
click at [210, 674] on button "Publish" at bounding box center [186, 673] width 76 height 23
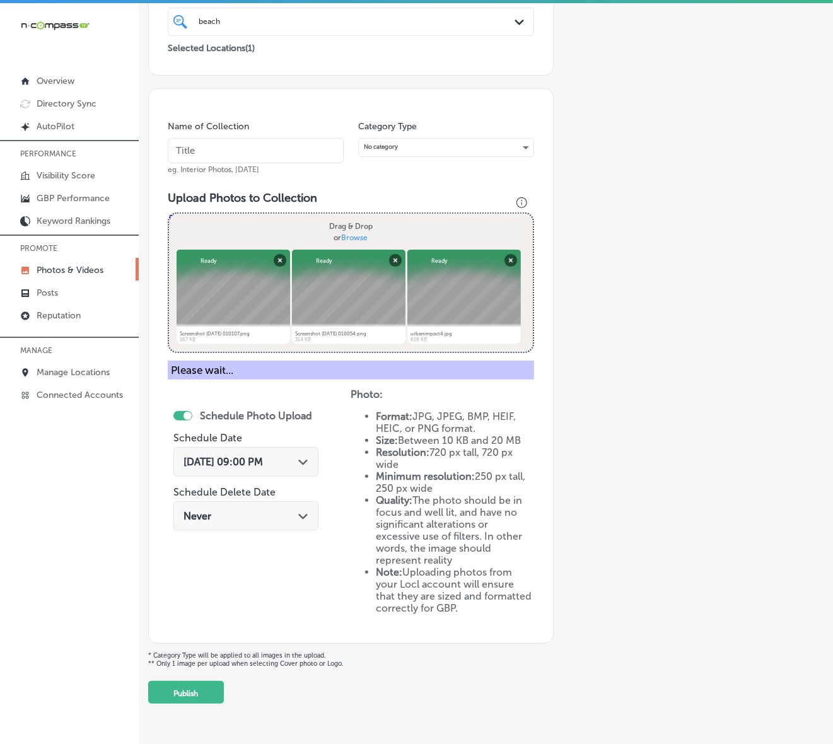
scroll to position [148, 0]
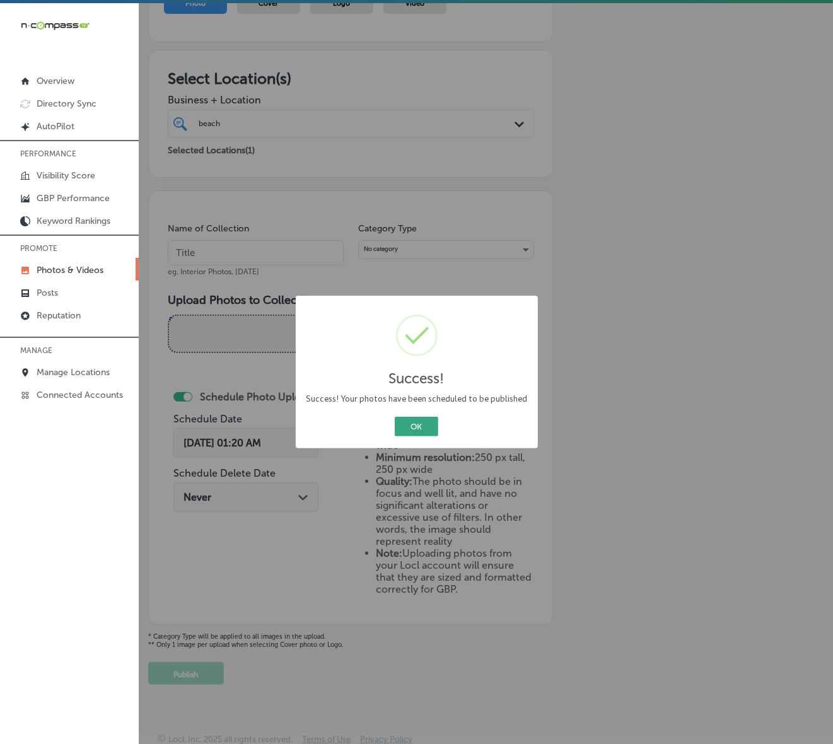
click at [417, 421] on button "OK" at bounding box center [417, 427] width 44 height 20
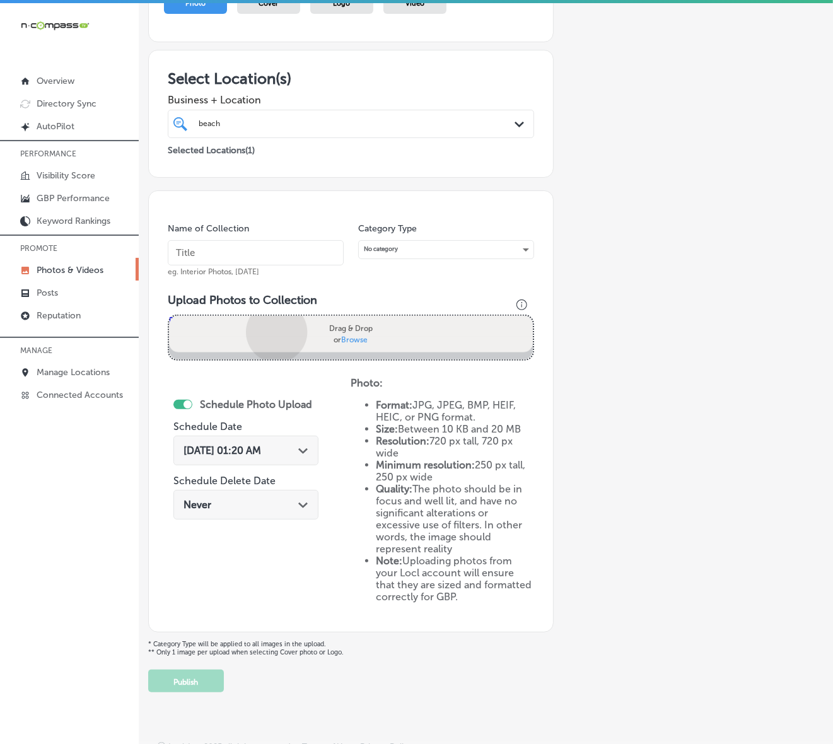
scroll to position [250, 0]
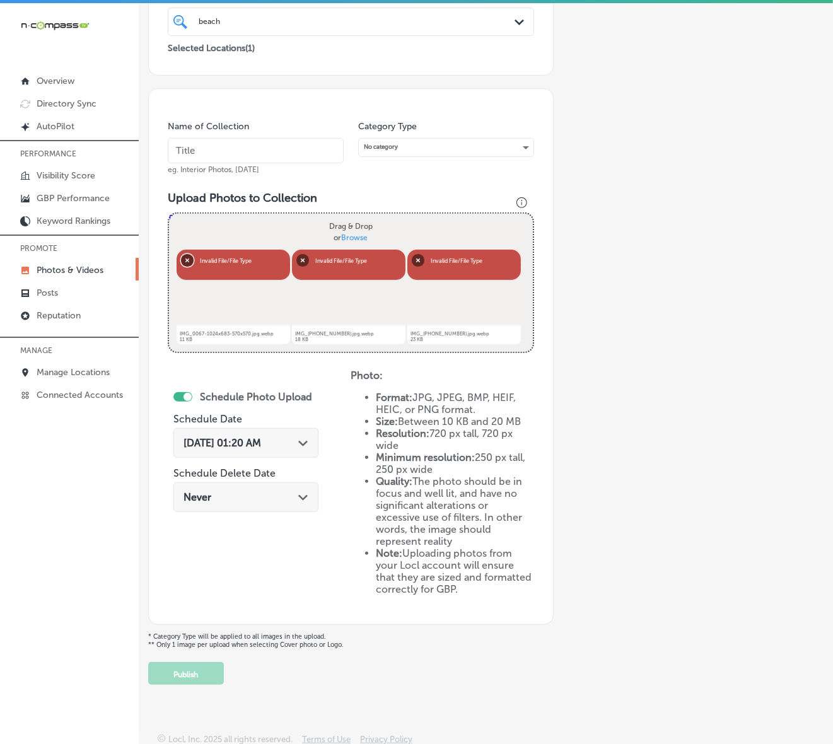
click at [183, 257] on button "Remove" at bounding box center [187, 260] width 13 height 13
click at [183, 259] on button "Remove" at bounding box center [189, 260] width 13 height 13
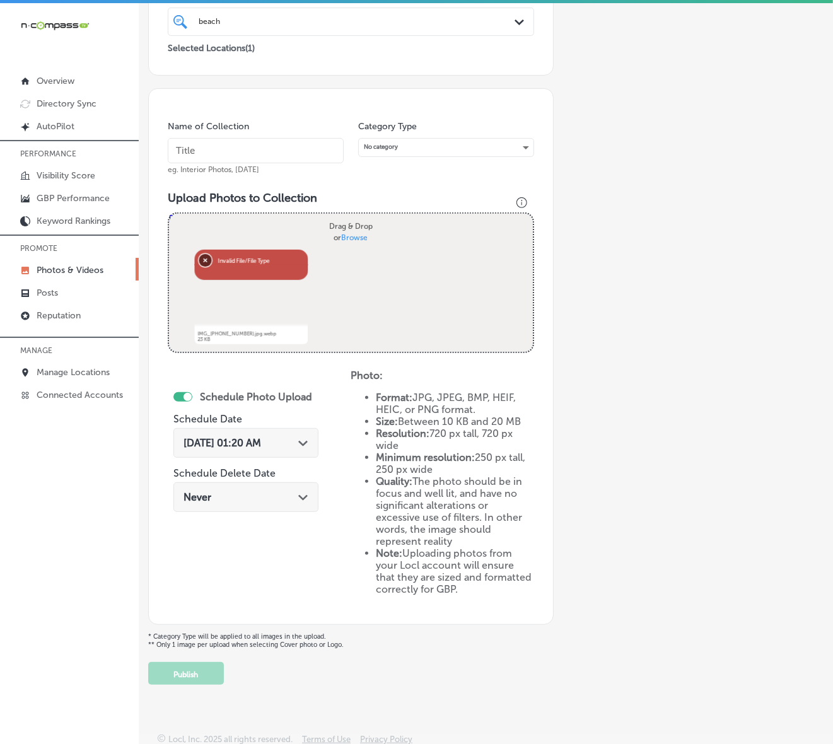
click at [199, 259] on button "Remove" at bounding box center [205, 260] width 13 height 13
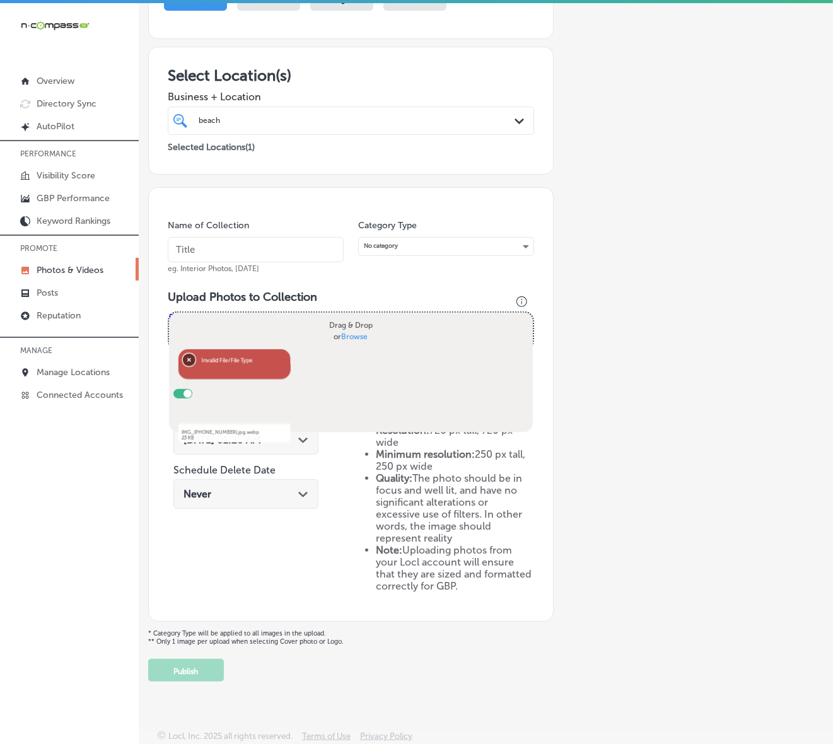
scroll to position [148, 0]
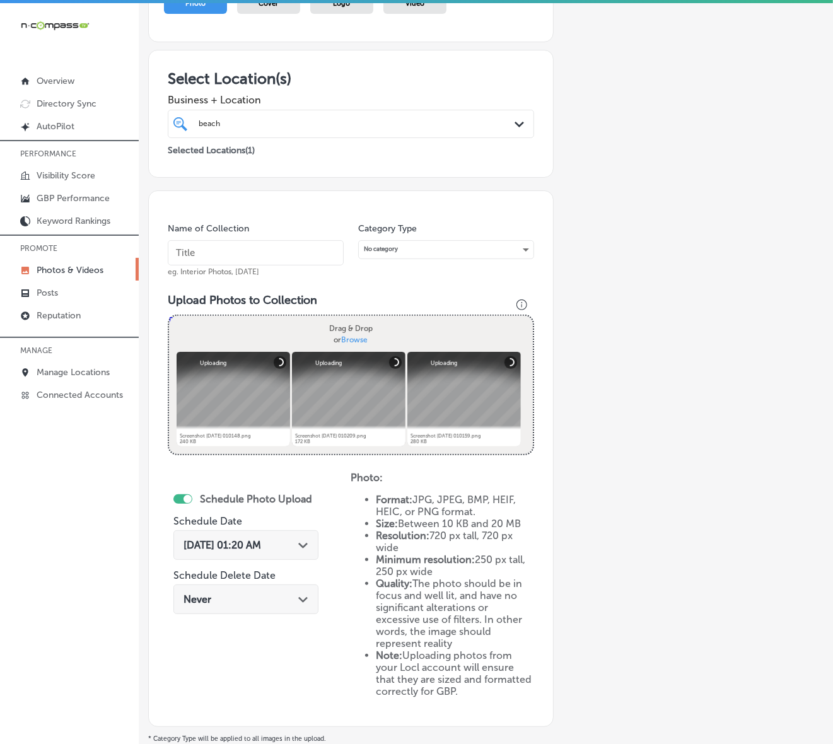
click at [298, 254] on input "text" at bounding box center [256, 252] width 176 height 25
paste input "b"
click at [298, 254] on input "text" at bounding box center [256, 252] width 176 height 25
type input "Beach-Lumber"
click at [279, 250] on input "Beach-Lumber" at bounding box center [256, 252] width 176 height 25
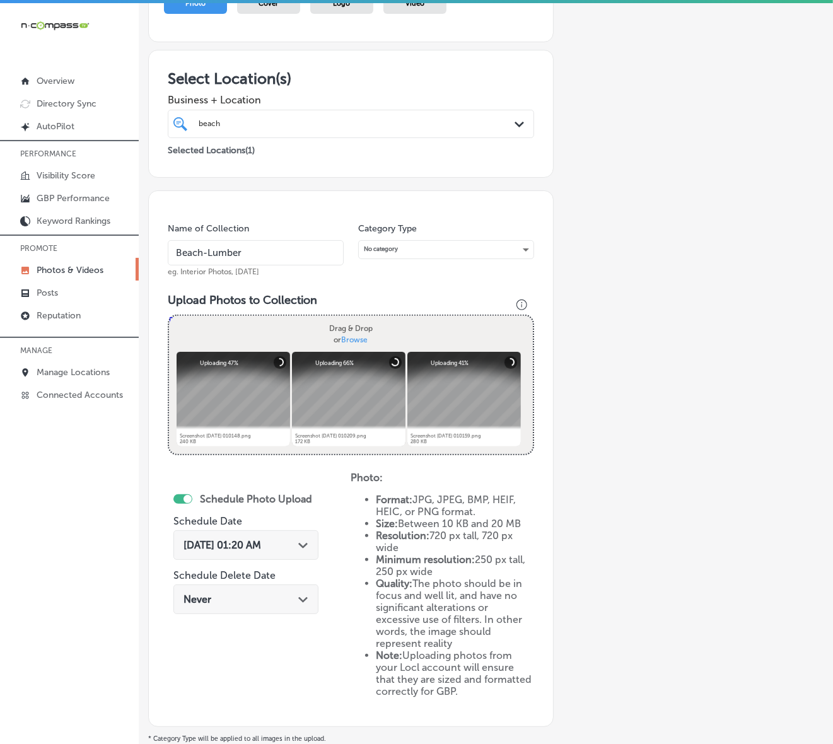
click at [279, 250] on input "Beach-Lumber" at bounding box center [256, 252] width 176 height 25
drag, startPoint x: 776, startPoint y: 388, endPoint x: 751, endPoint y: 389, distance: 25.2
click at [774, 388] on div "Add a Collection Which Type of Image or Video Would You Like to Upload? Photo C…" at bounding box center [485, 355] width 675 height 863
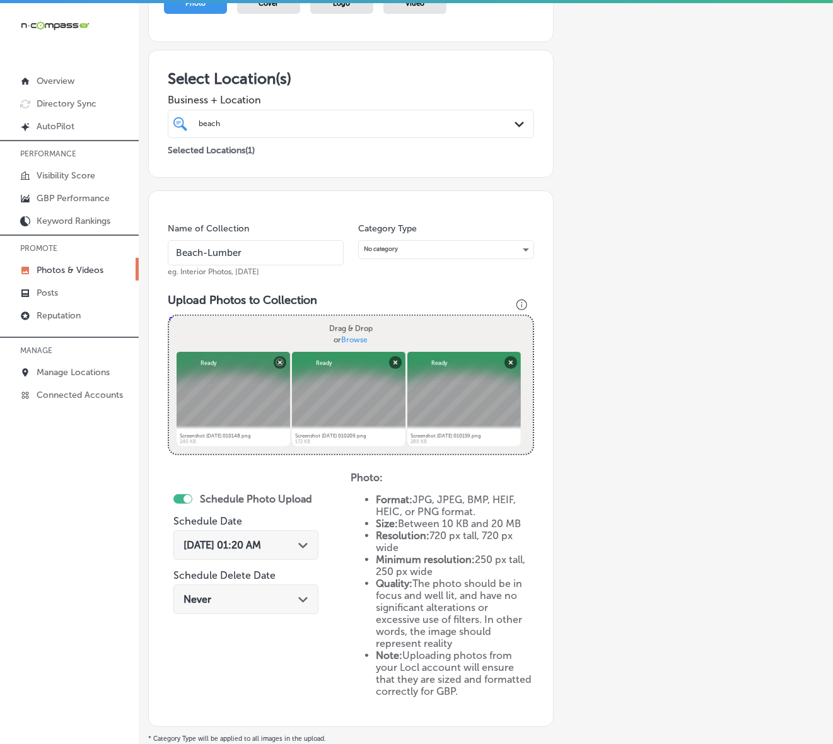
click at [300, 544] on div "[DATE] 01:20 AM Path Created with Sketch." at bounding box center [246, 545] width 125 height 12
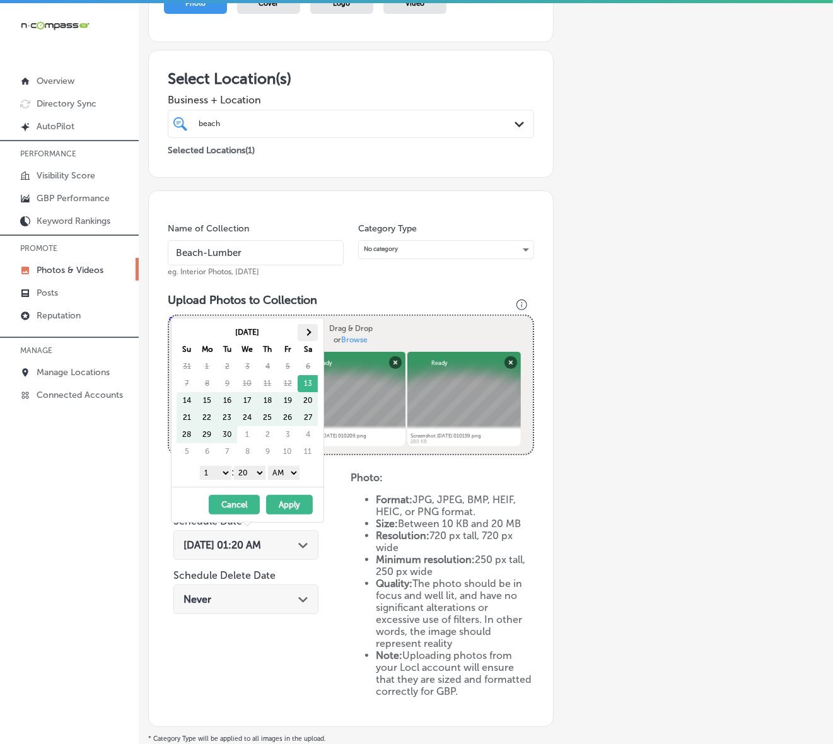
click at [307, 332] on span at bounding box center [308, 332] width 7 height 7
click at [222, 474] on select "1 2 3 4 5 6 7 8 9 10 11 12" at bounding box center [216, 473] width 32 height 14
click at [219, 476] on select "1 2 3 4 5 6 7 8 9 10 11 12" at bounding box center [216, 473] width 32 height 14
click at [257, 474] on select "00 10 20 30 40 50" at bounding box center [250, 473] width 32 height 14
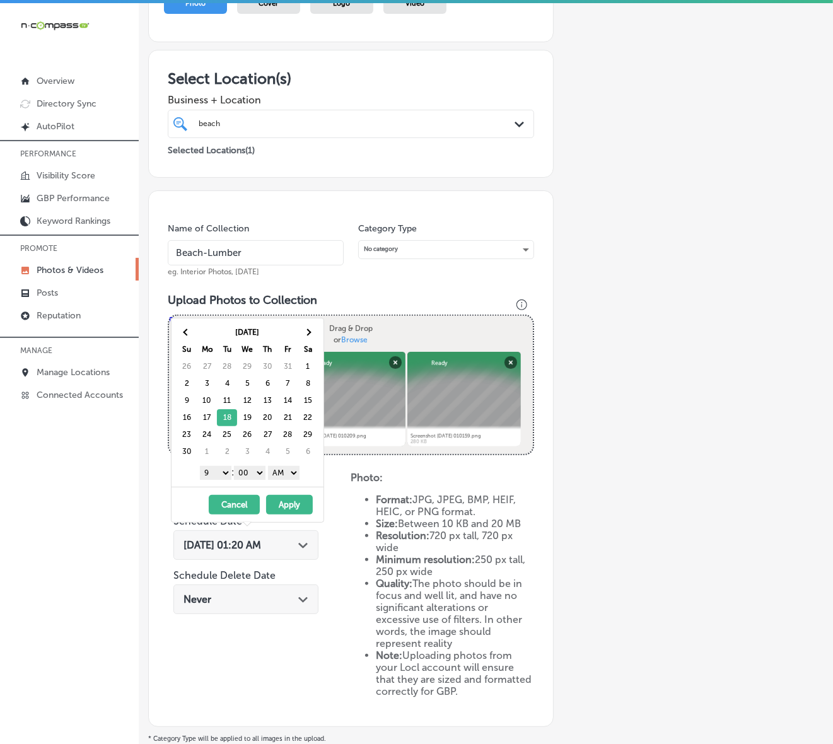
click at [273, 477] on select "AM PM" at bounding box center [284, 473] width 32 height 14
click at [281, 506] on button "Apply" at bounding box center [289, 505] width 47 height 20
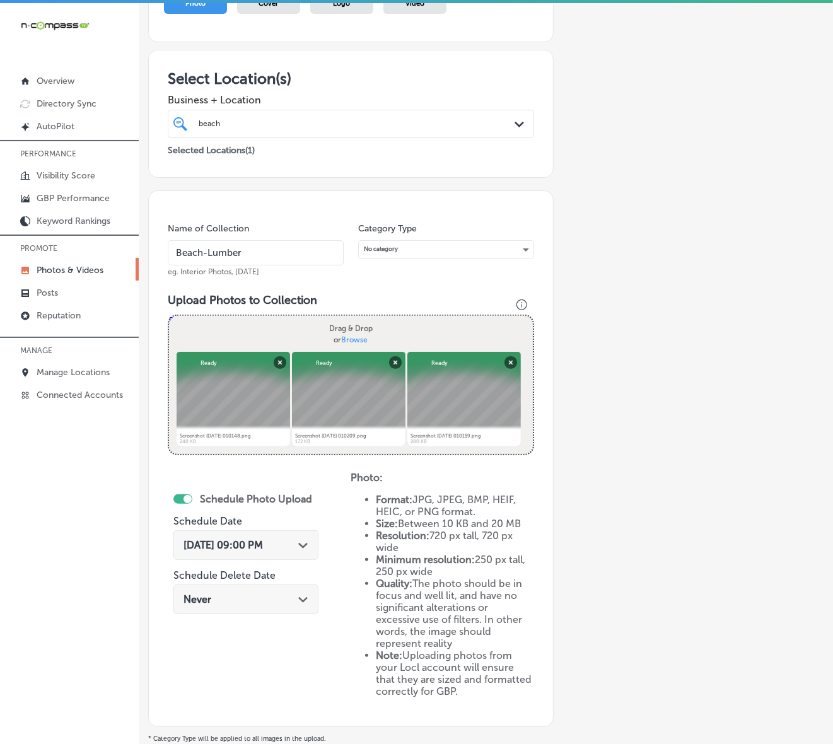
click at [289, 553] on div "[DATE] 09:00 PM Path Created with Sketch." at bounding box center [245, 545] width 145 height 30
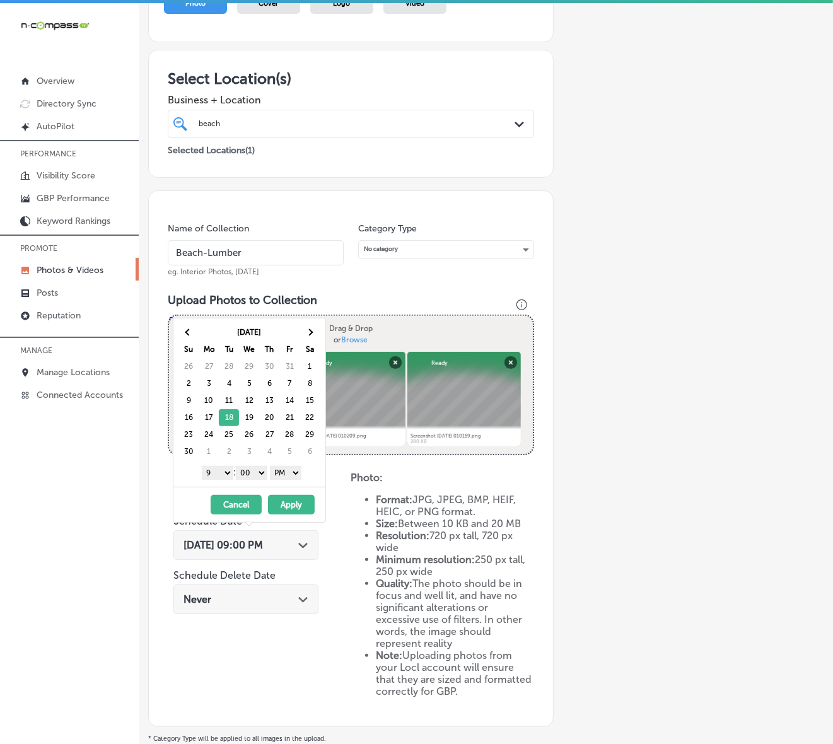
click at [263, 547] on span "[DATE] 09:00 PM" at bounding box center [223, 545] width 79 height 12
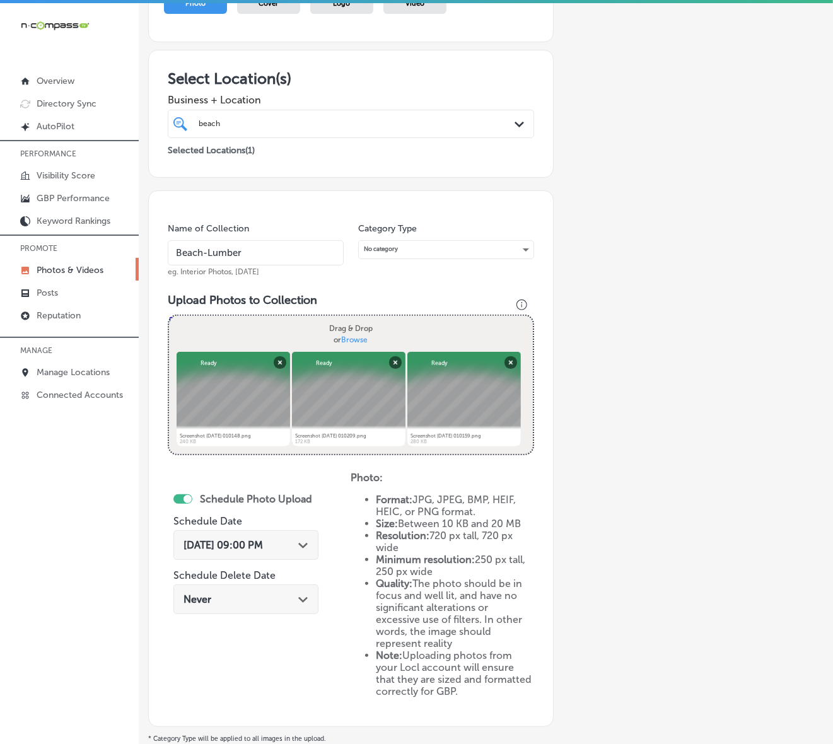
click at [458, 120] on div "[GEOGRAPHIC_DATA]" at bounding box center [335, 124] width 276 height 14
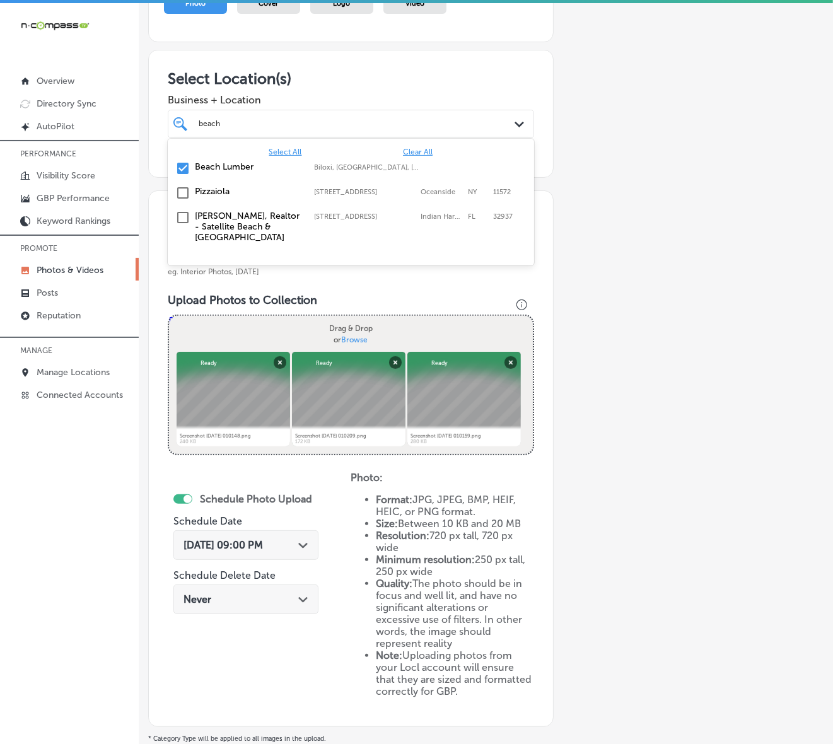
click at [458, 120] on div "[GEOGRAPHIC_DATA]" at bounding box center [335, 124] width 276 height 14
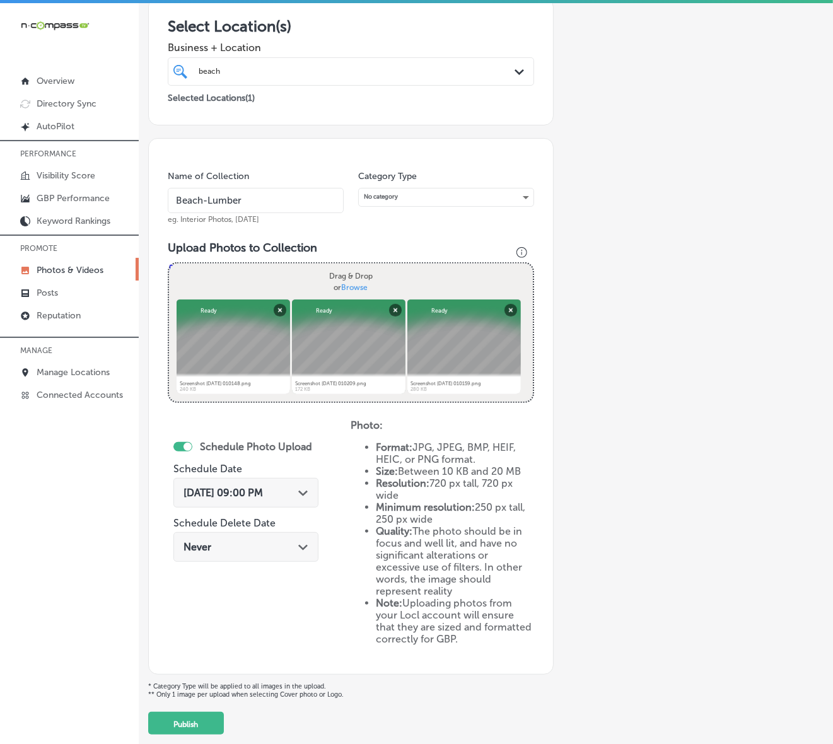
scroll to position [250, 0]
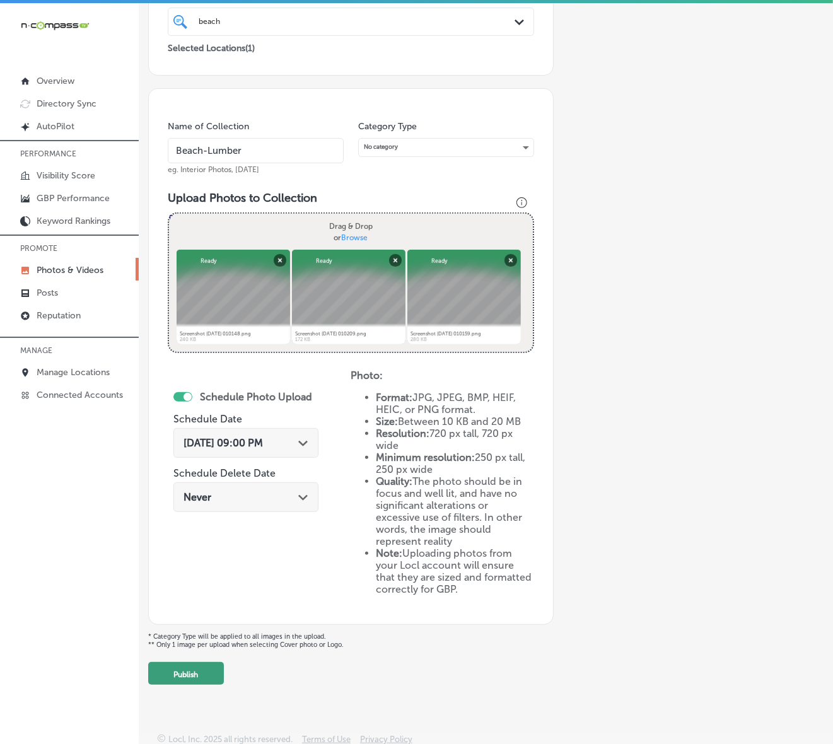
click at [201, 678] on button "Publish" at bounding box center [186, 673] width 76 height 23
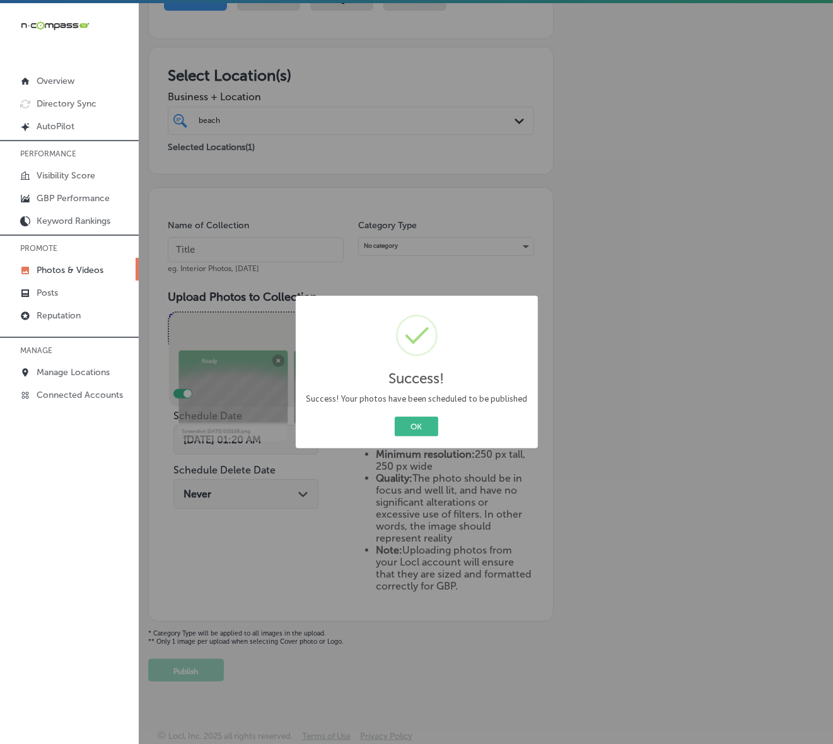
scroll to position [148, 0]
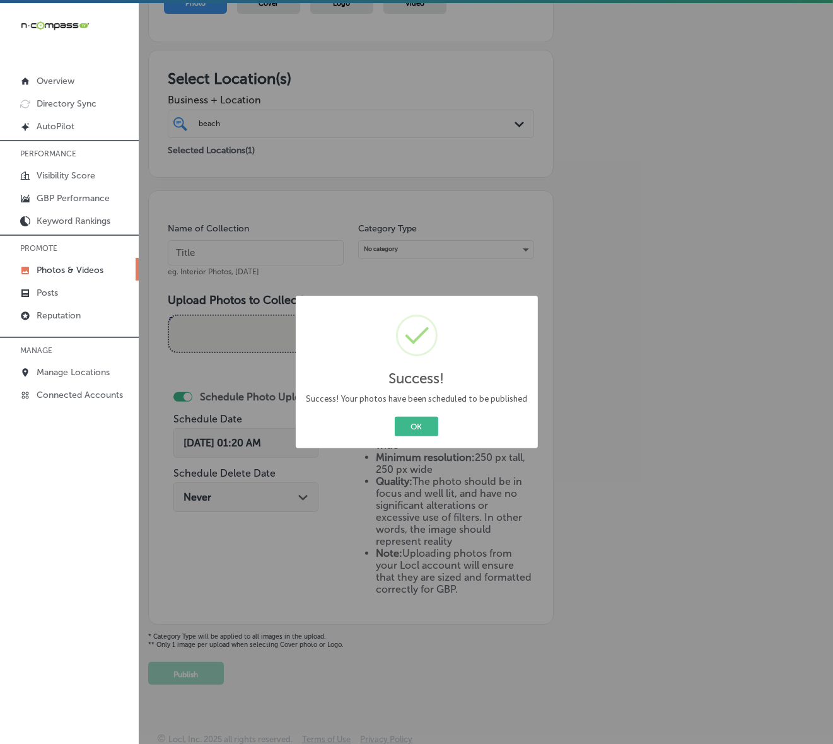
click at [395, 417] on button "OK" at bounding box center [417, 427] width 44 height 20
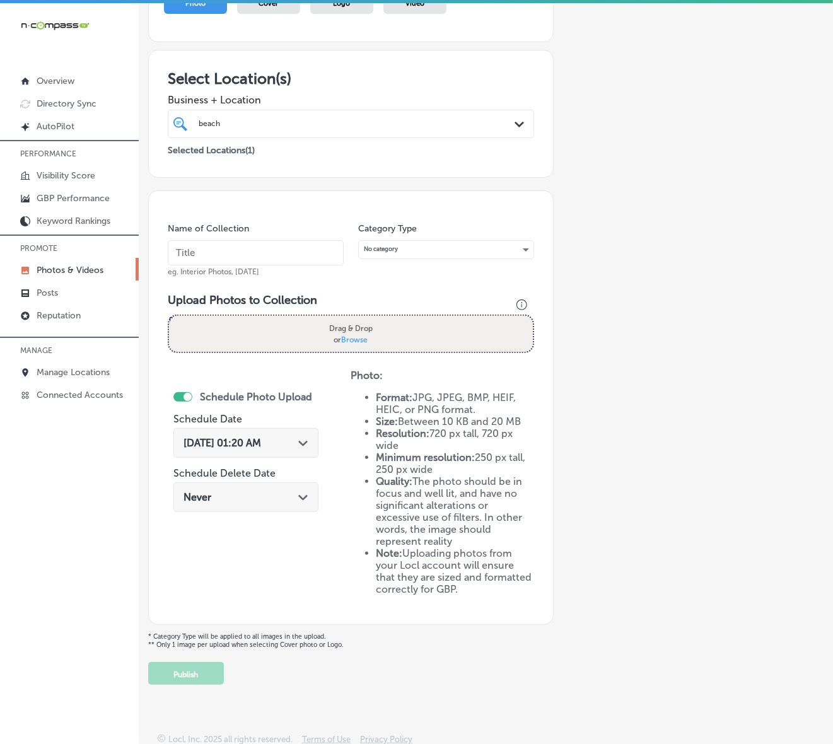
click at [82, 275] on p "Photos & Videos" at bounding box center [70, 270] width 67 height 11
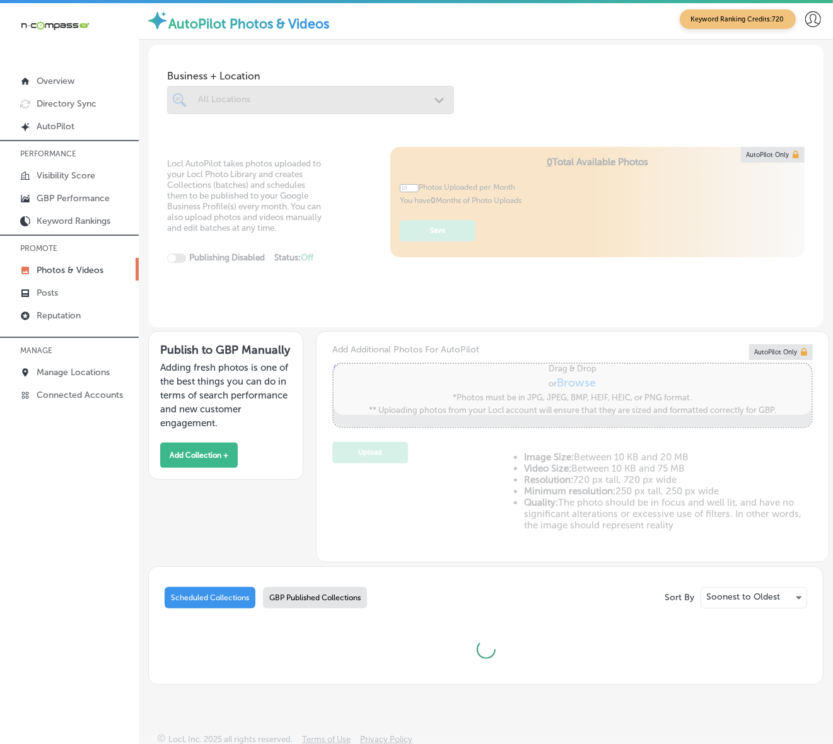
scroll to position [5, 0]
type input "5"
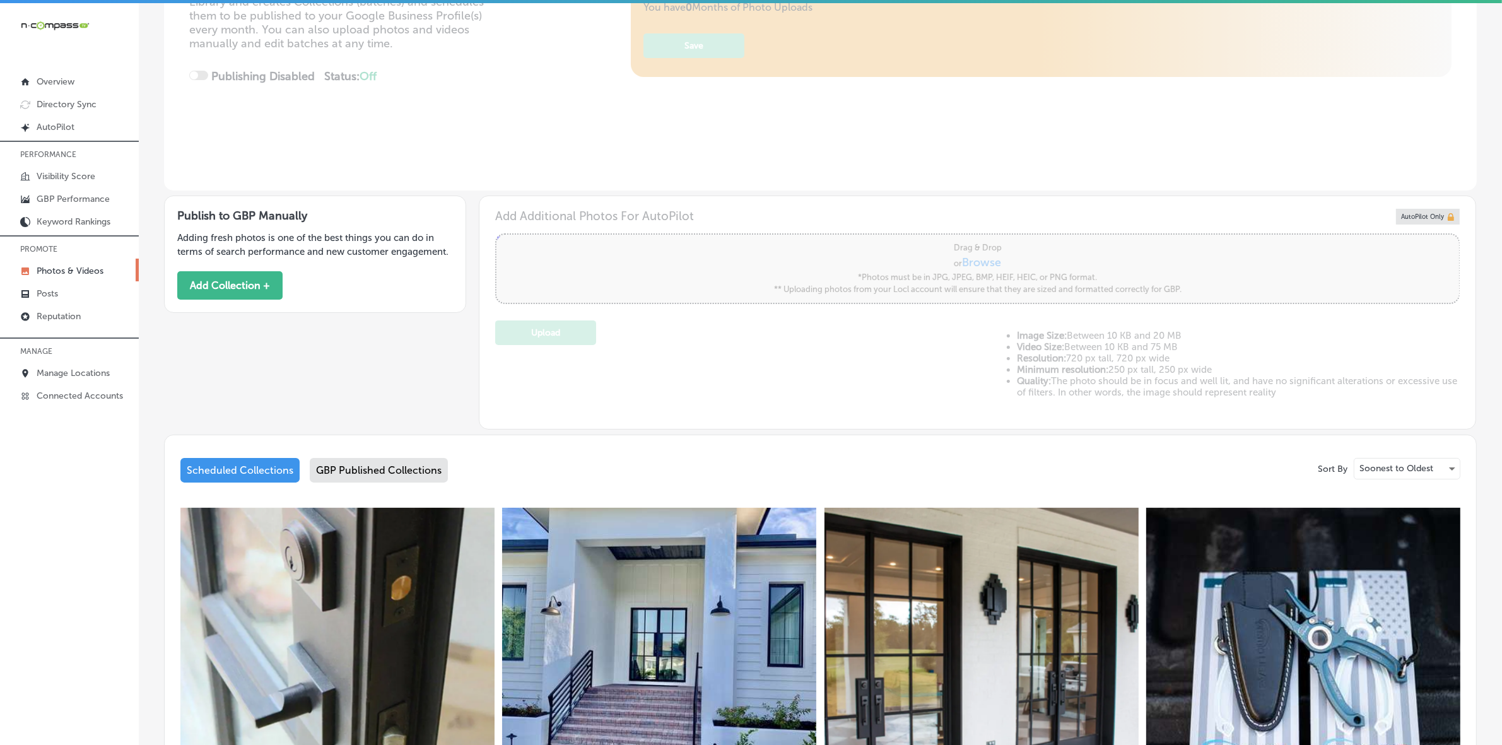
scroll to position [0, 0]
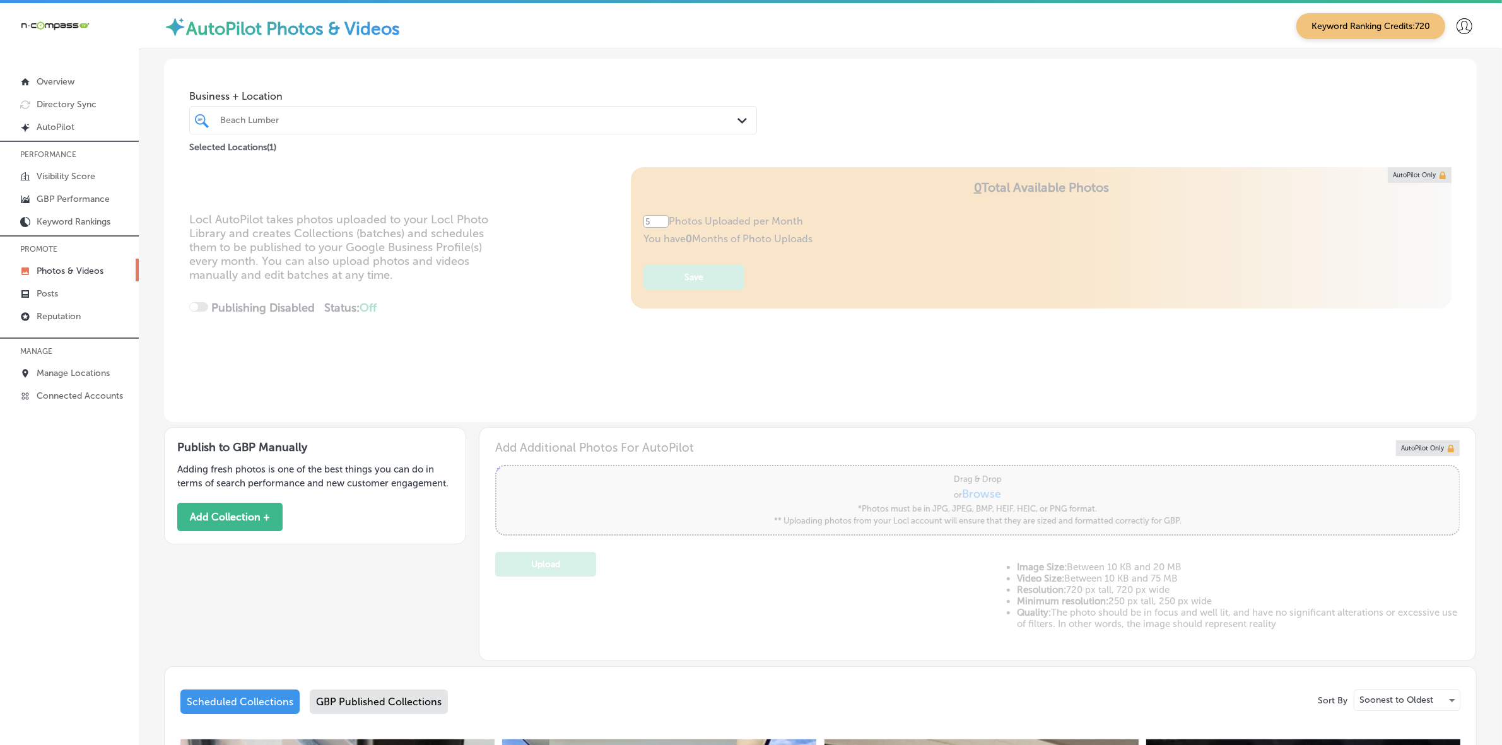
click at [385, 127] on div at bounding box center [448, 120] width 458 height 17
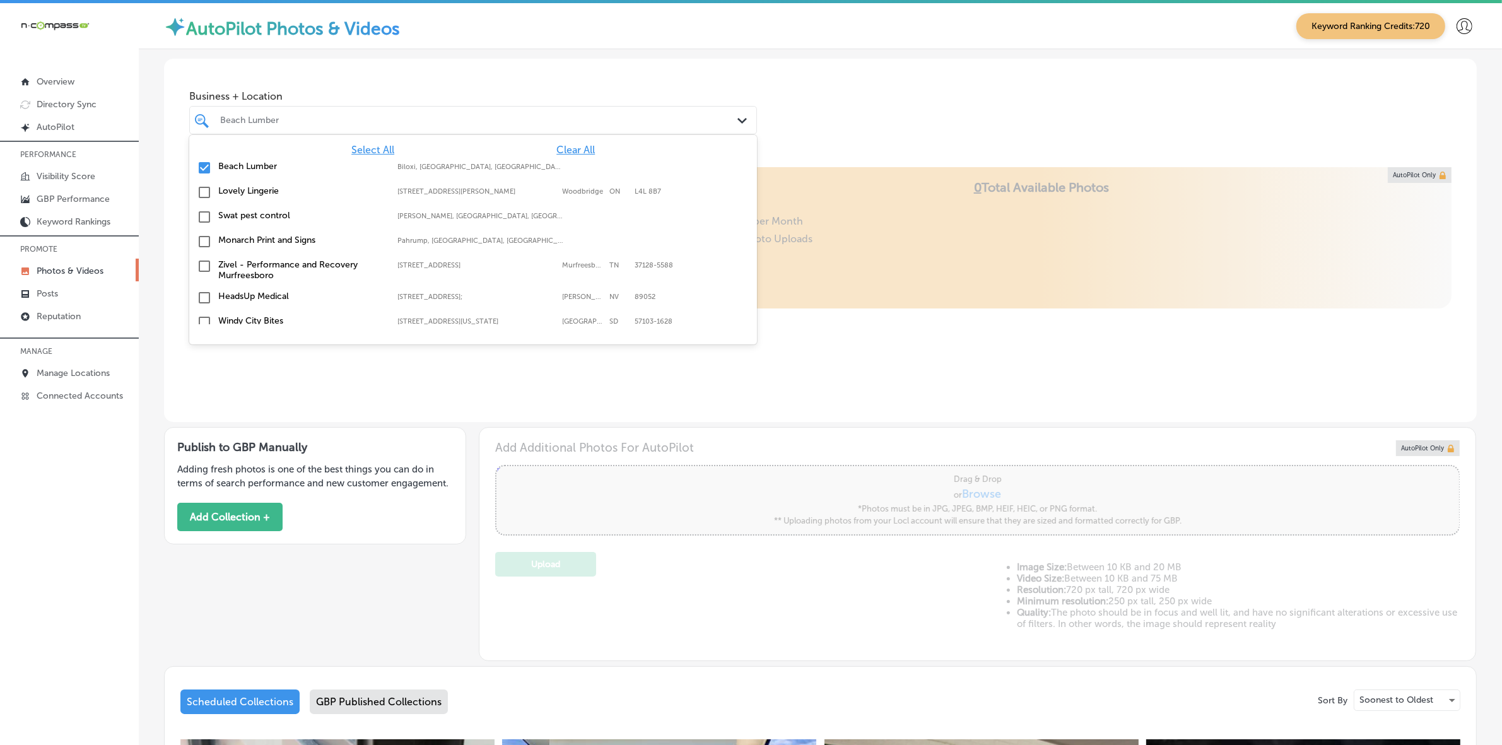
click at [556, 146] on span "Clear All" at bounding box center [575, 150] width 38 height 12
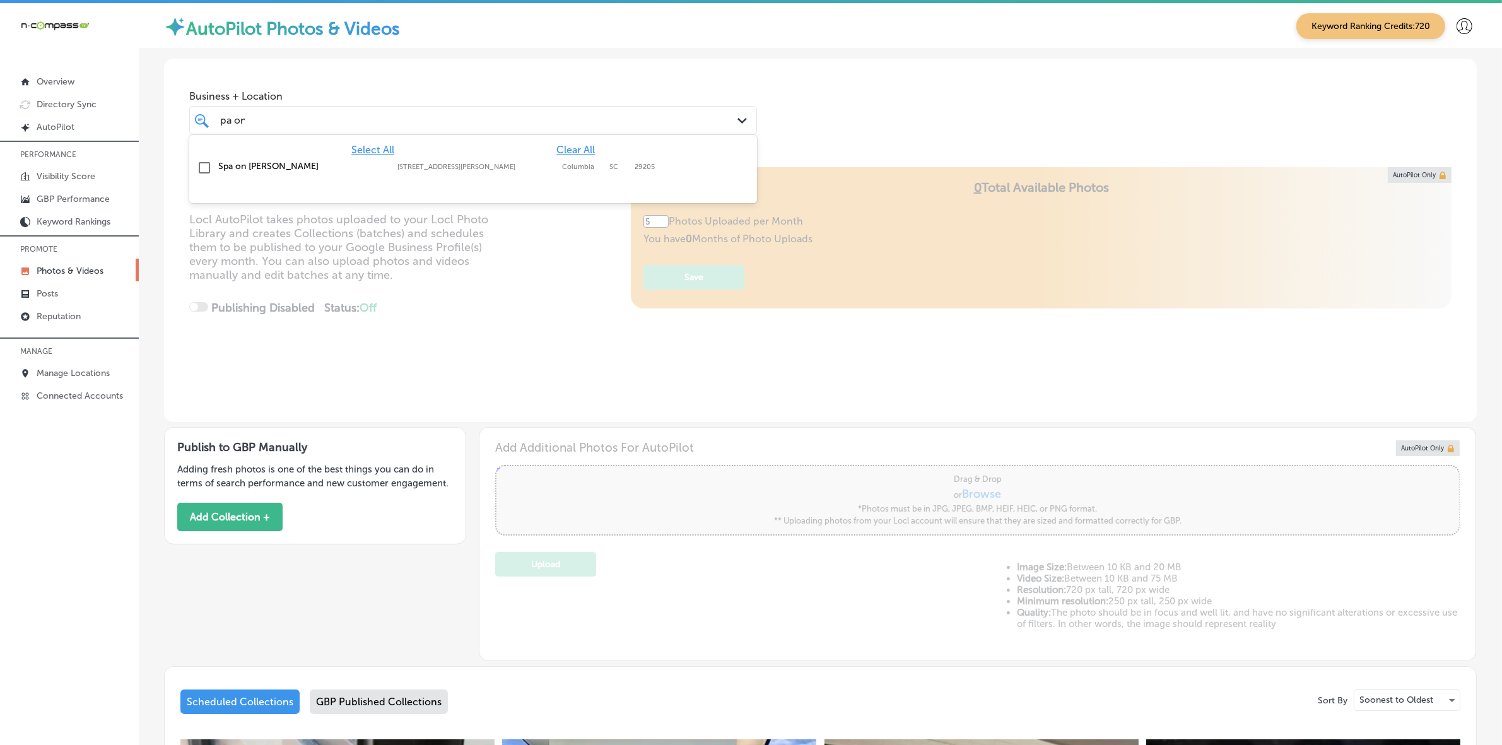
scroll to position [0, 6]
click at [443, 167] on label "[STREET_ADDRESS][PERSON_NAME]" at bounding box center [476, 167] width 158 height 8
type input "spa on"
click at [950, 99] on div "Business + Location option [STREET_ADDRESS][PERSON_NAME]. option [STREET_ADDRES…" at bounding box center [820, 107] width 1312 height 96
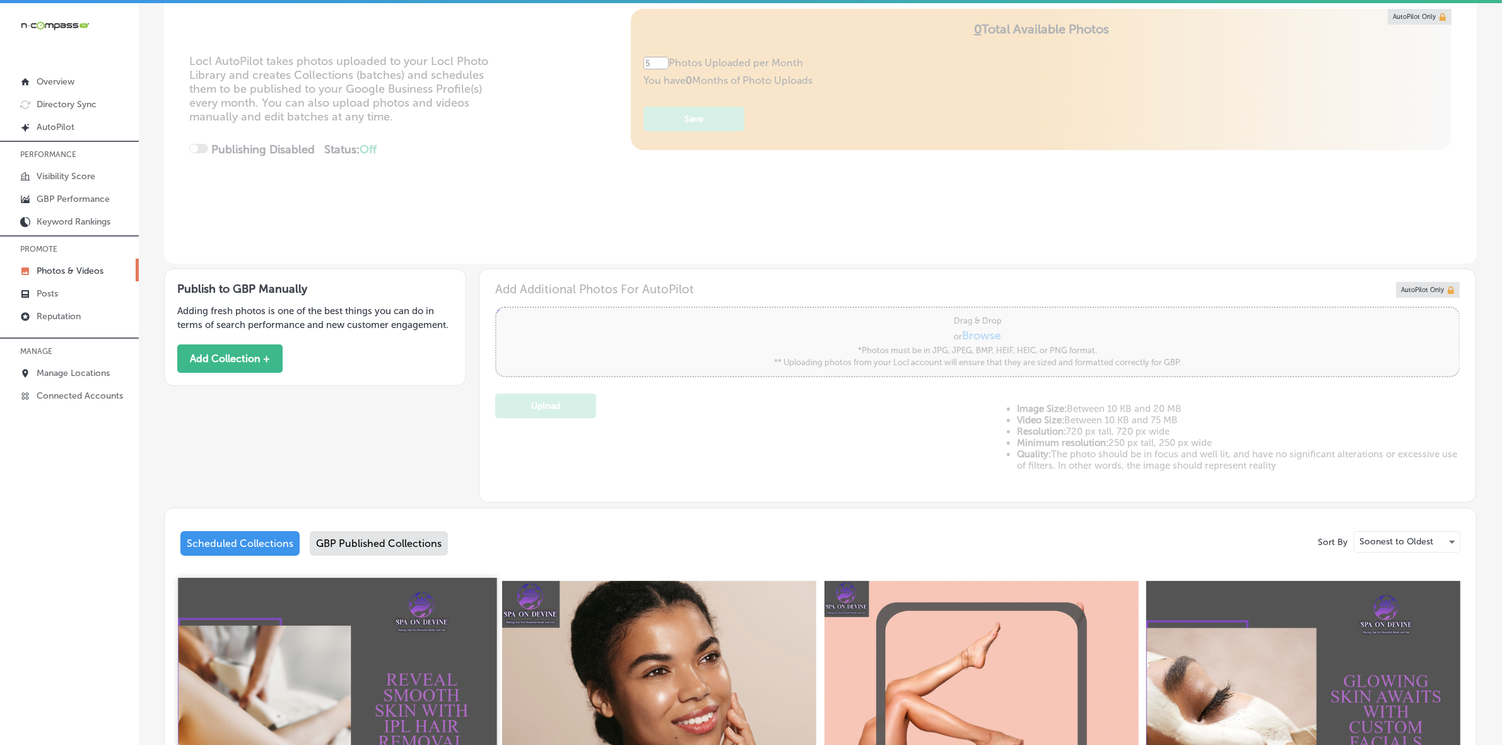
scroll to position [461, 0]
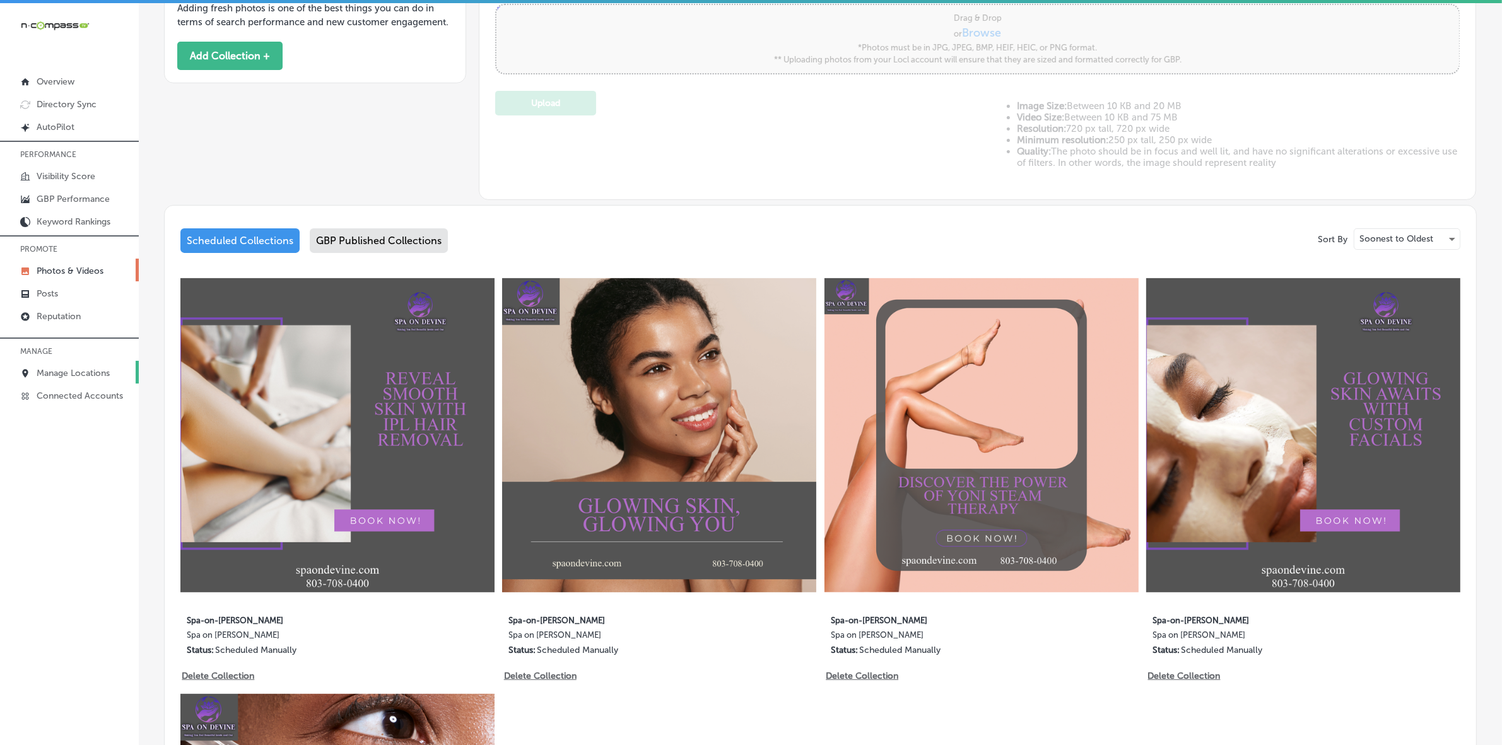
click at [54, 372] on p "Manage Locations" at bounding box center [73, 373] width 73 height 11
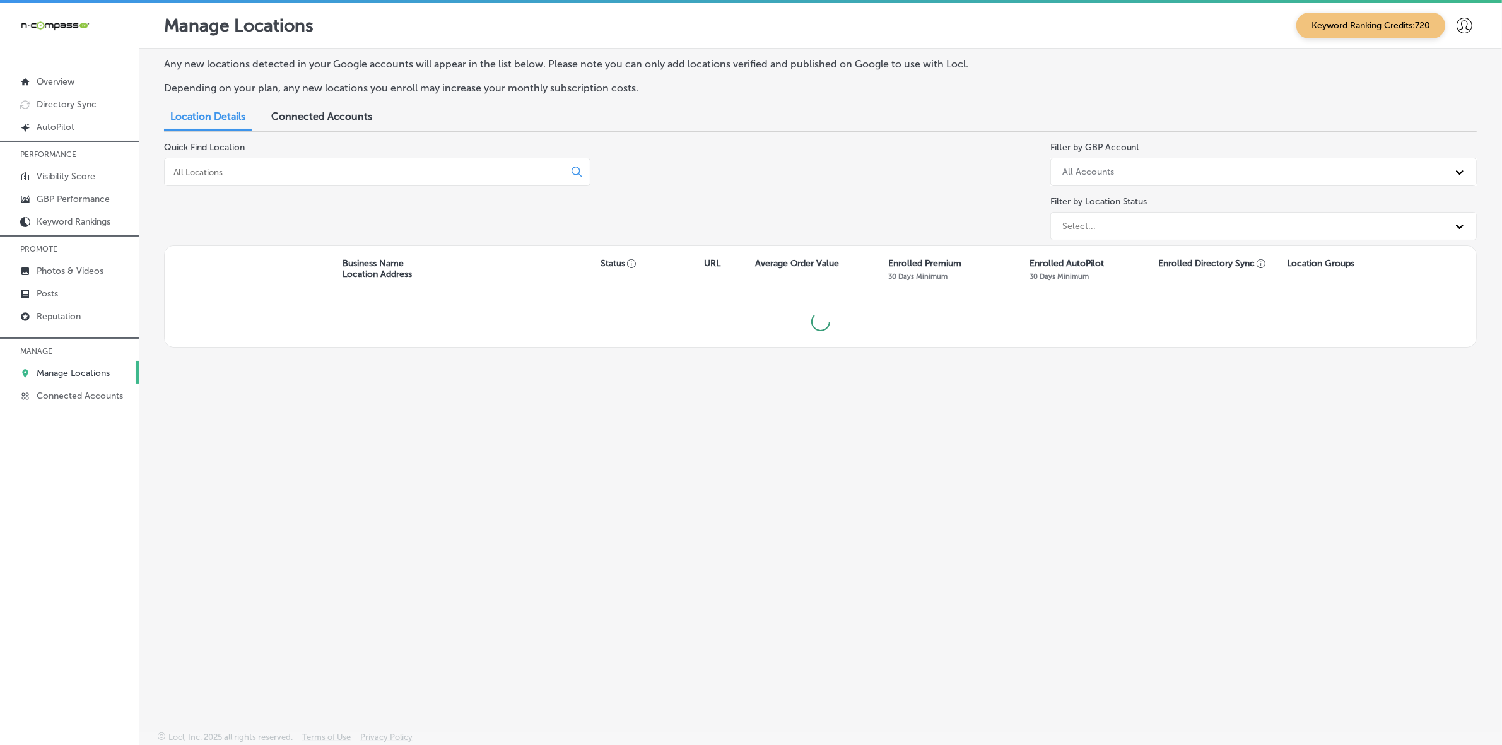
click at [304, 171] on input at bounding box center [366, 171] width 389 height 11
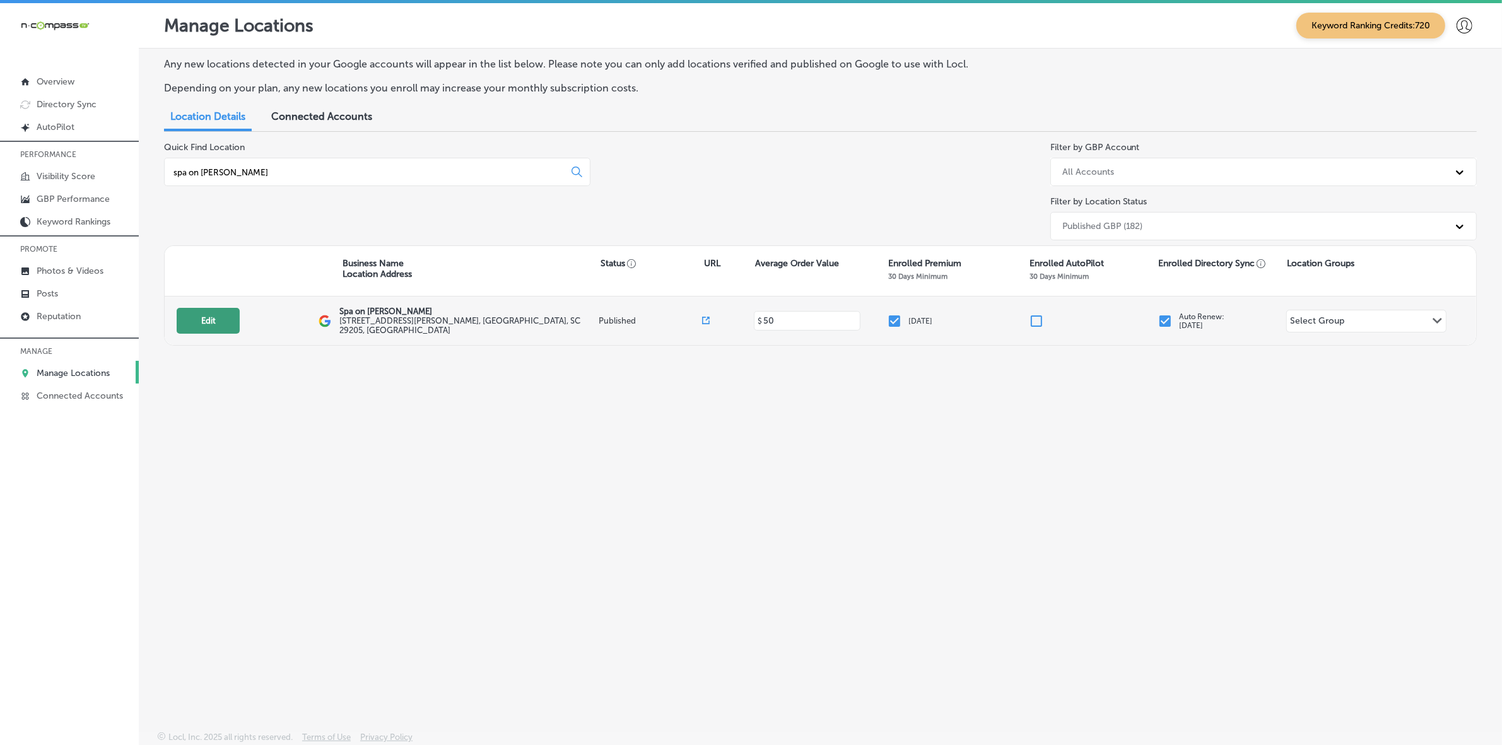
type input "spa on [PERSON_NAME]"
click at [211, 319] on button "Edit" at bounding box center [208, 321] width 63 height 26
select select "US"
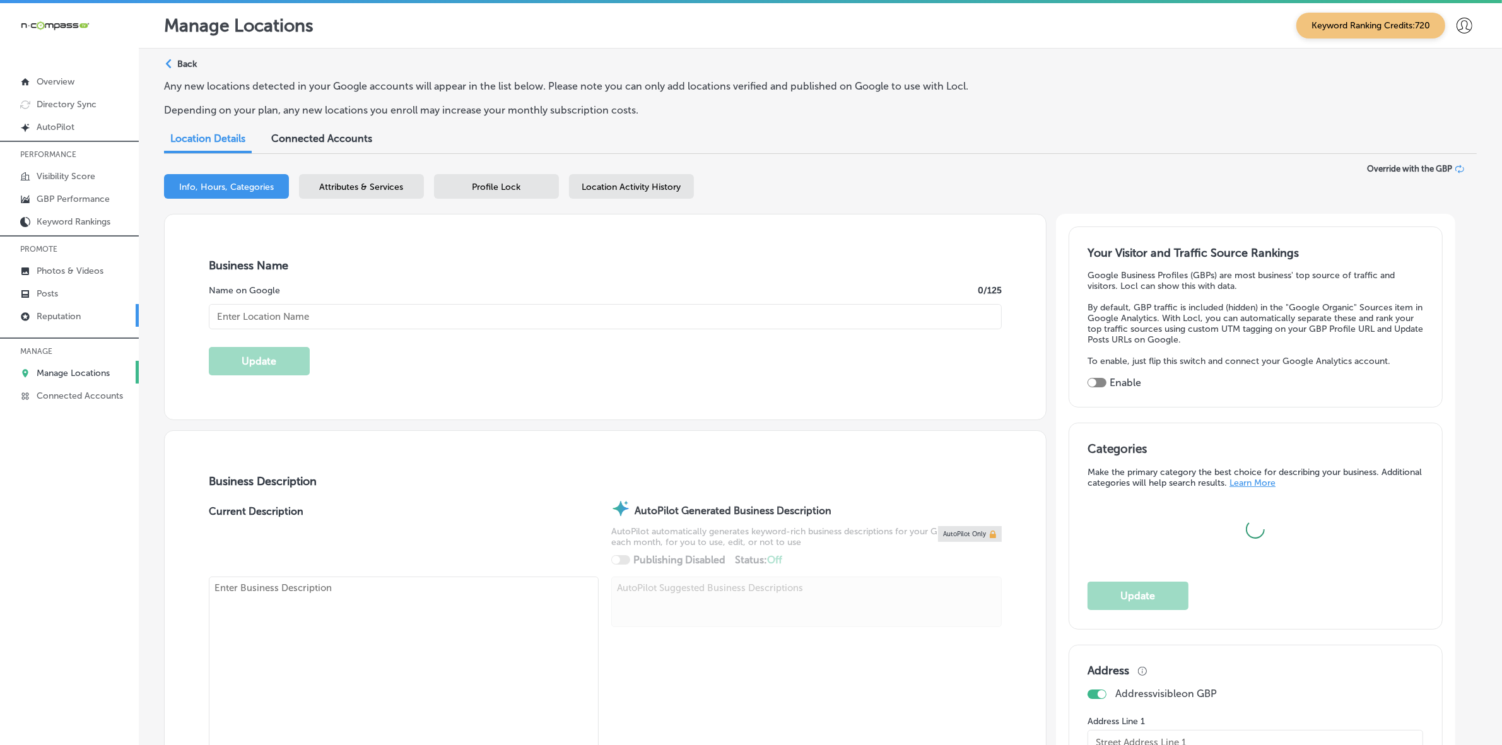
checkbox input "true"
type input "Spa on [PERSON_NAME]"
type input "[STREET_ADDRESS][PERSON_NAME]"
type input "Columbia"
type input "29205"
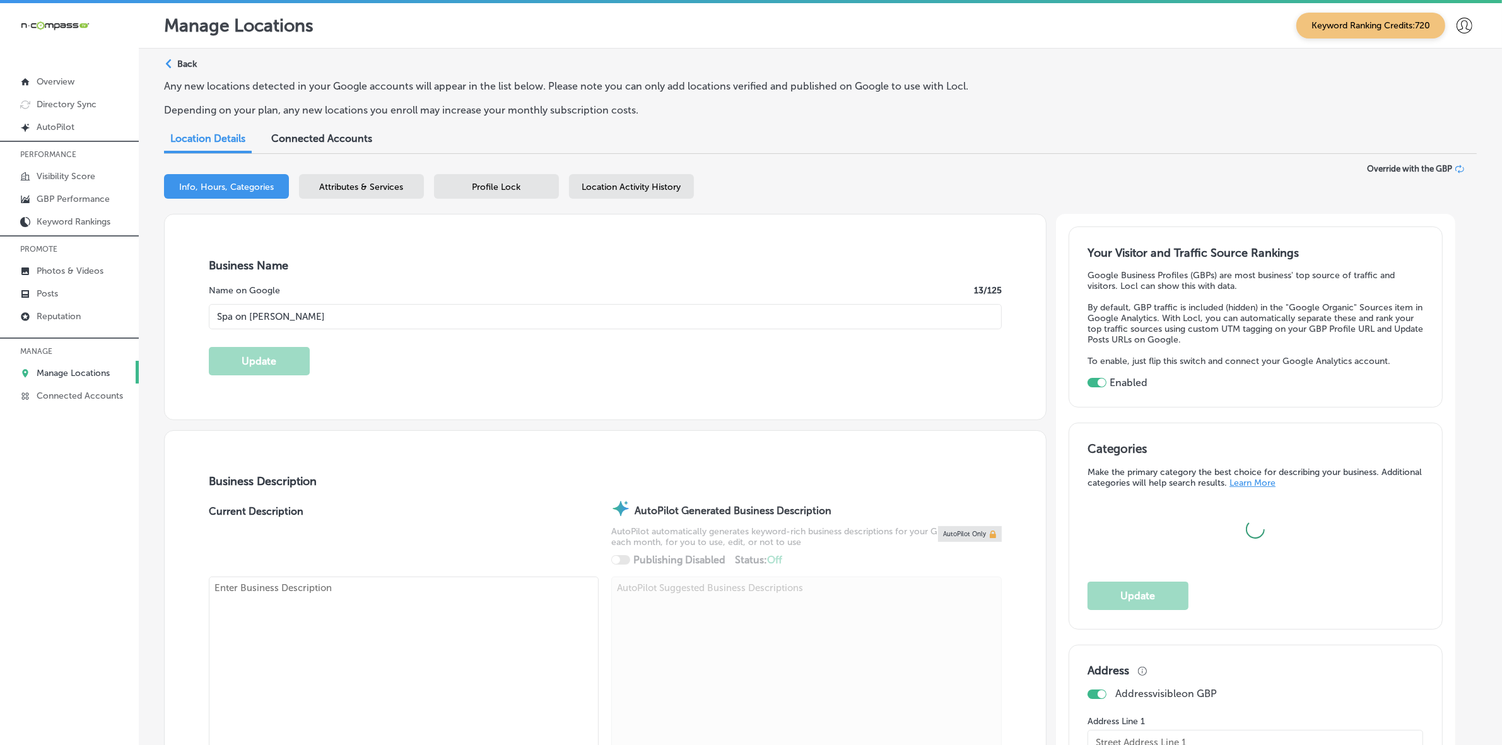
type input "US"
type input "[URL][DOMAIN_NAME]"
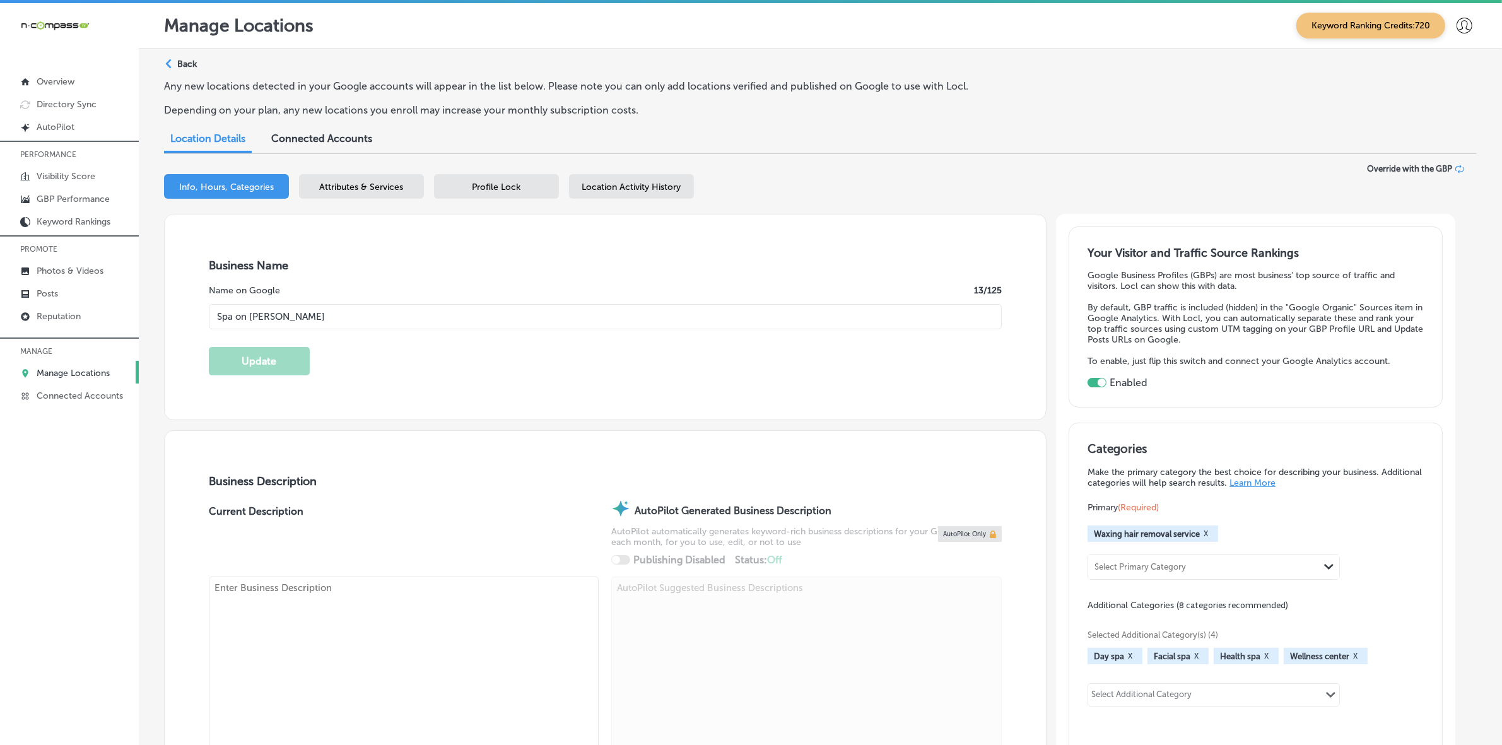
type textarea "Spa on [PERSON_NAME] offers premium [MEDICAL_DATA] and feminine wellness servic…"
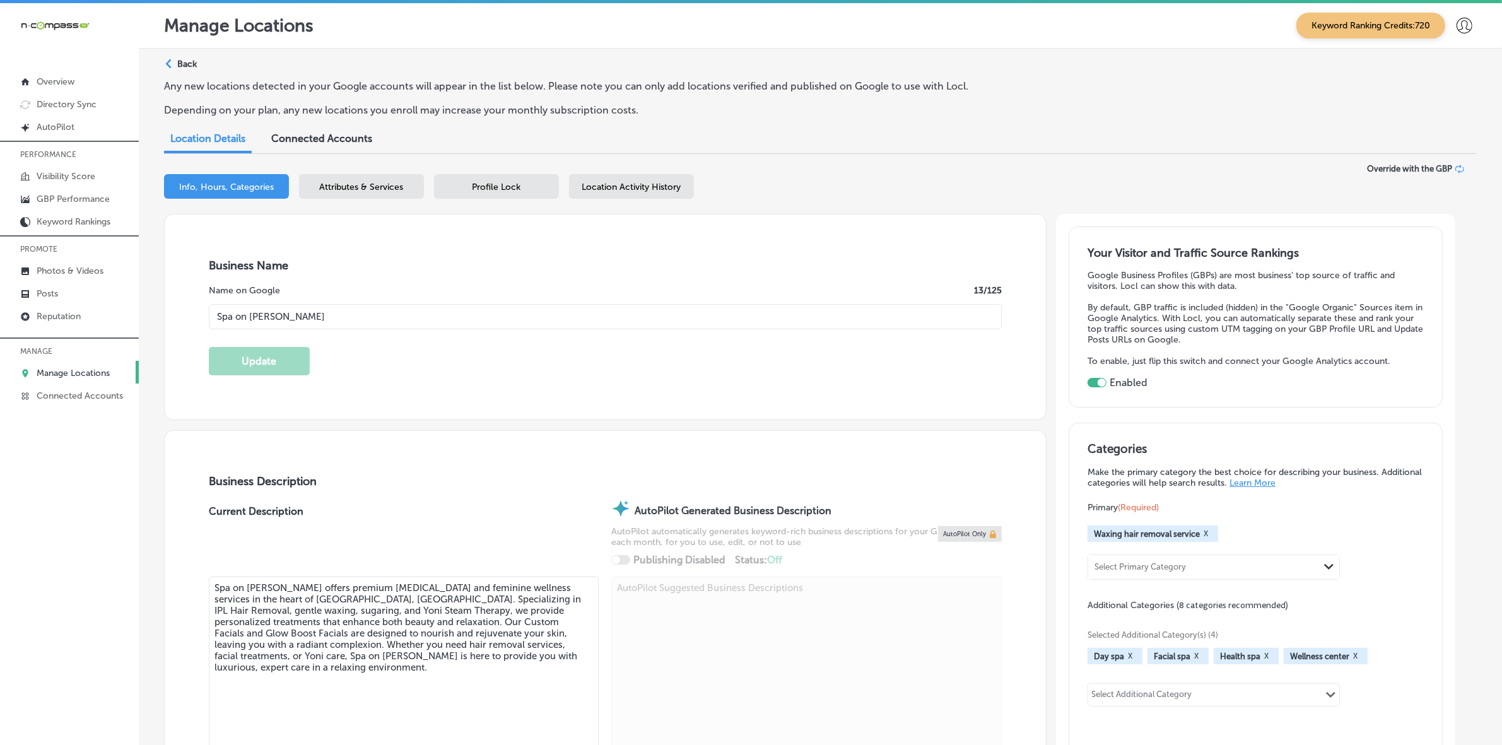
type input "[PHONE_NUMBER]"
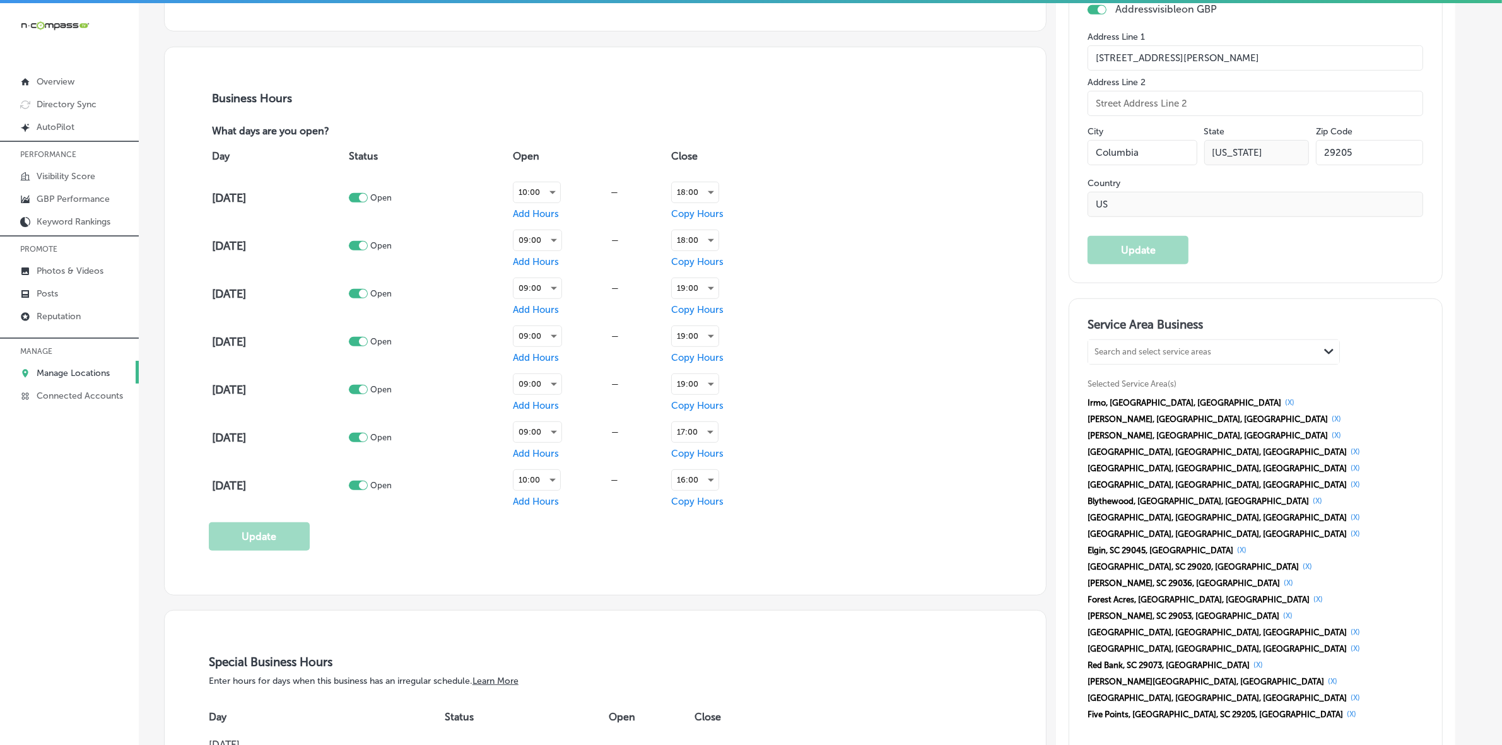
scroll to position [1104, 0]
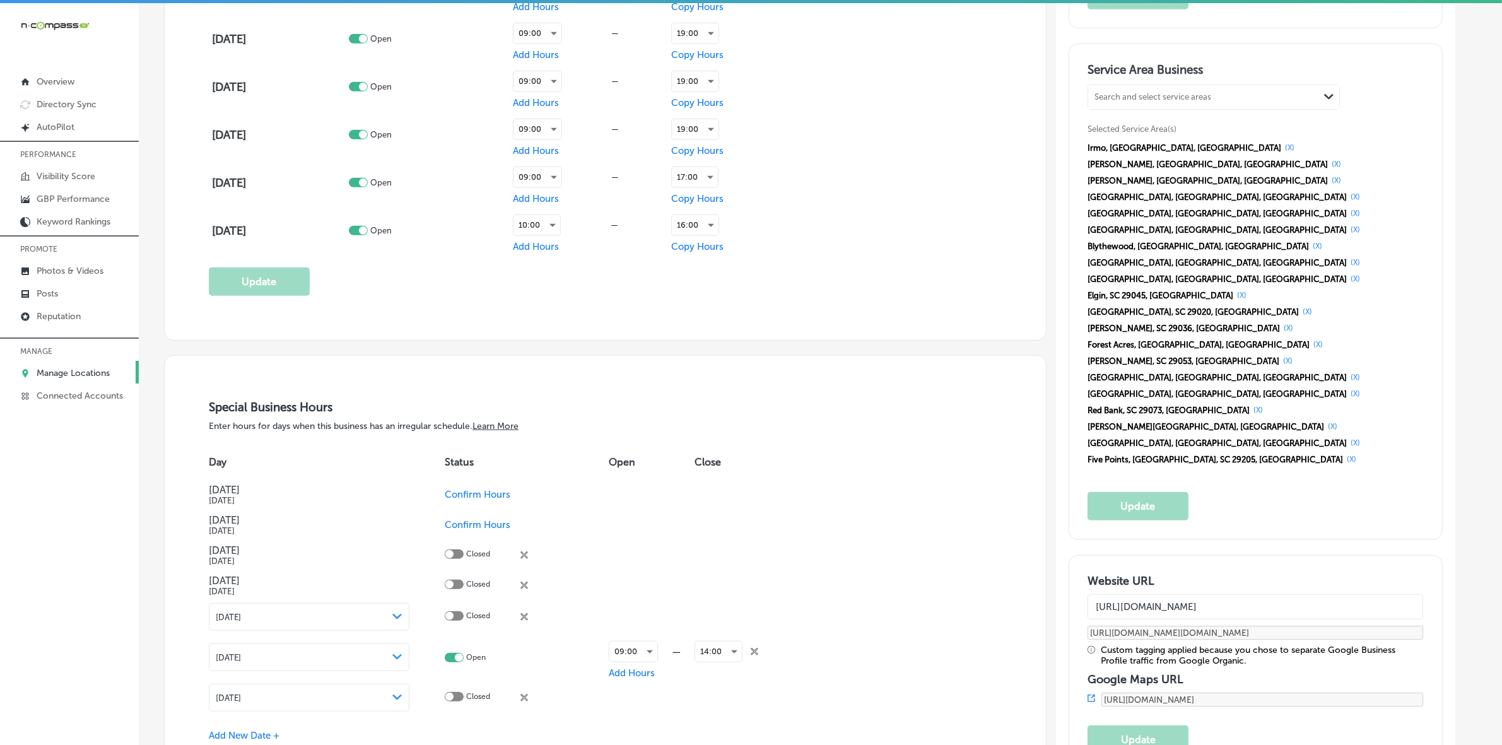
click at [1199, 594] on input "[URL][DOMAIN_NAME]" at bounding box center [1254, 606] width 335 height 25
